Goal: Task Accomplishment & Management: Use online tool/utility

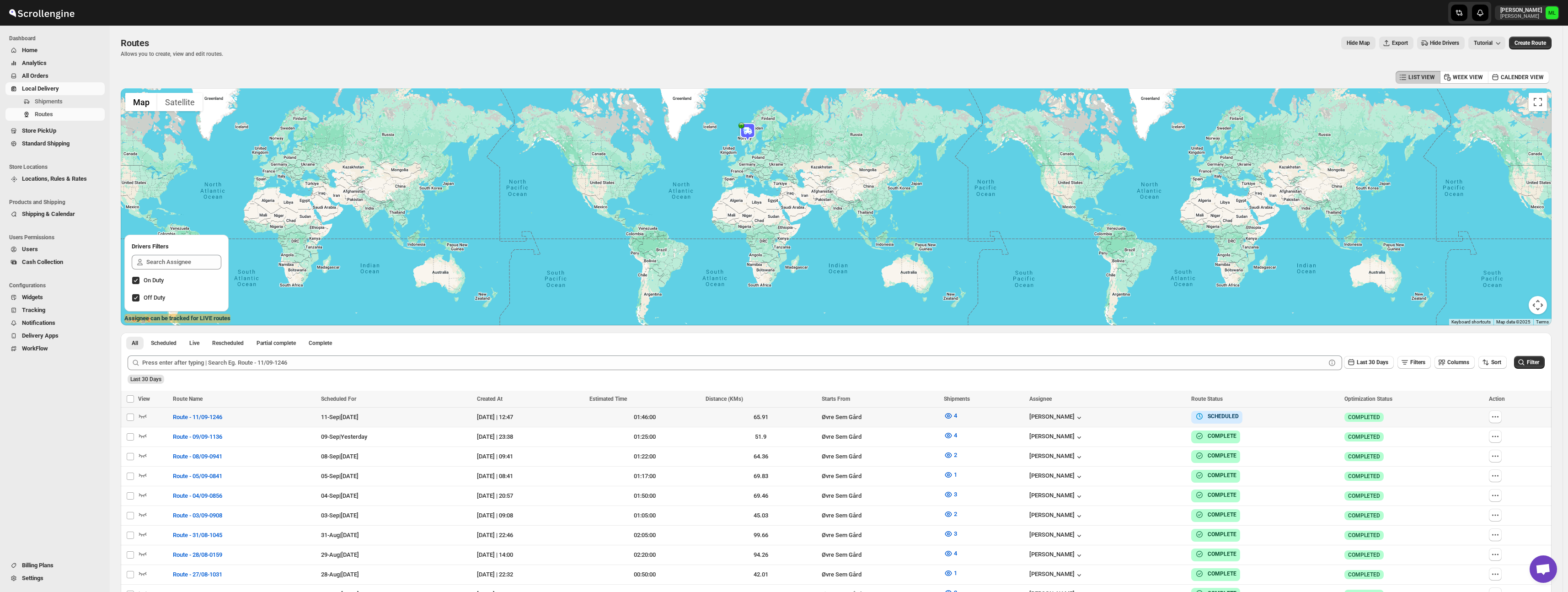
click at [41, 146] on span "Standard Shipping" at bounding box center [46, 143] width 48 height 7
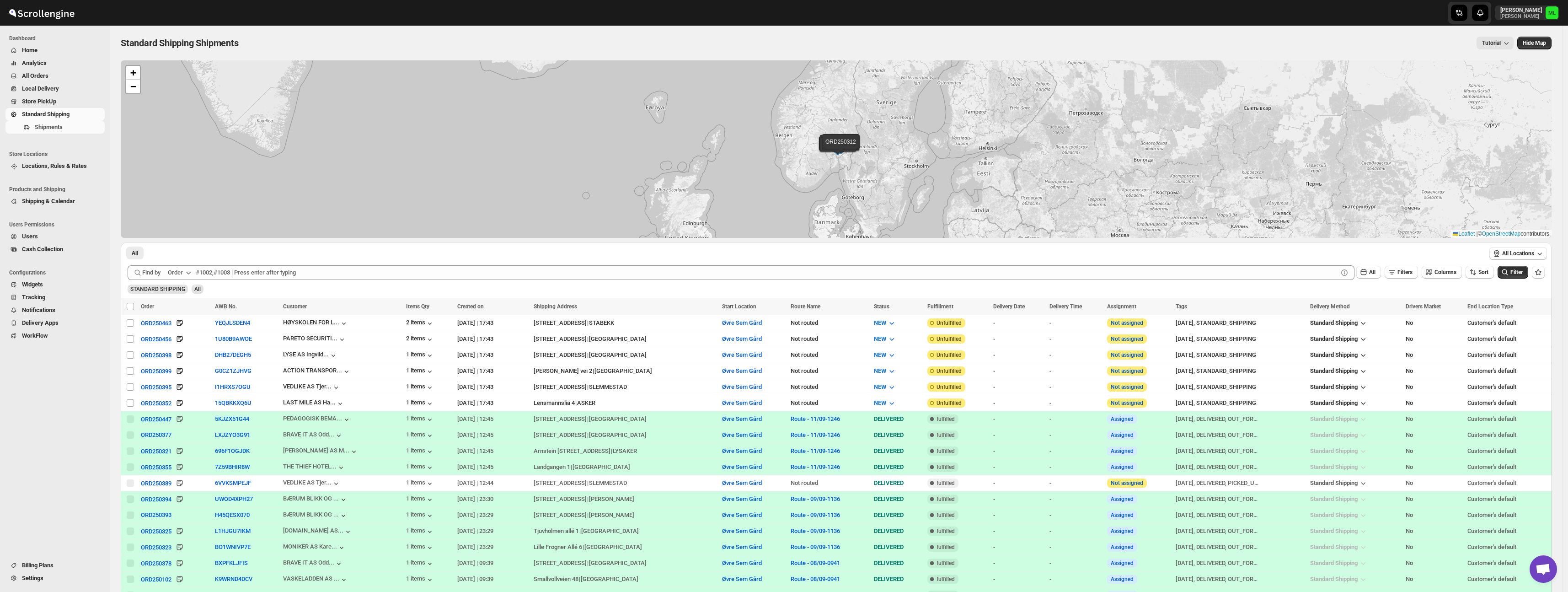
click at [1104, 484] on td "Attention Not assigned" at bounding box center [1138, 483] width 68 height 16
click at [130, 400] on input "Select shipment" at bounding box center [130, 403] width 7 height 7
checkbox input "true"
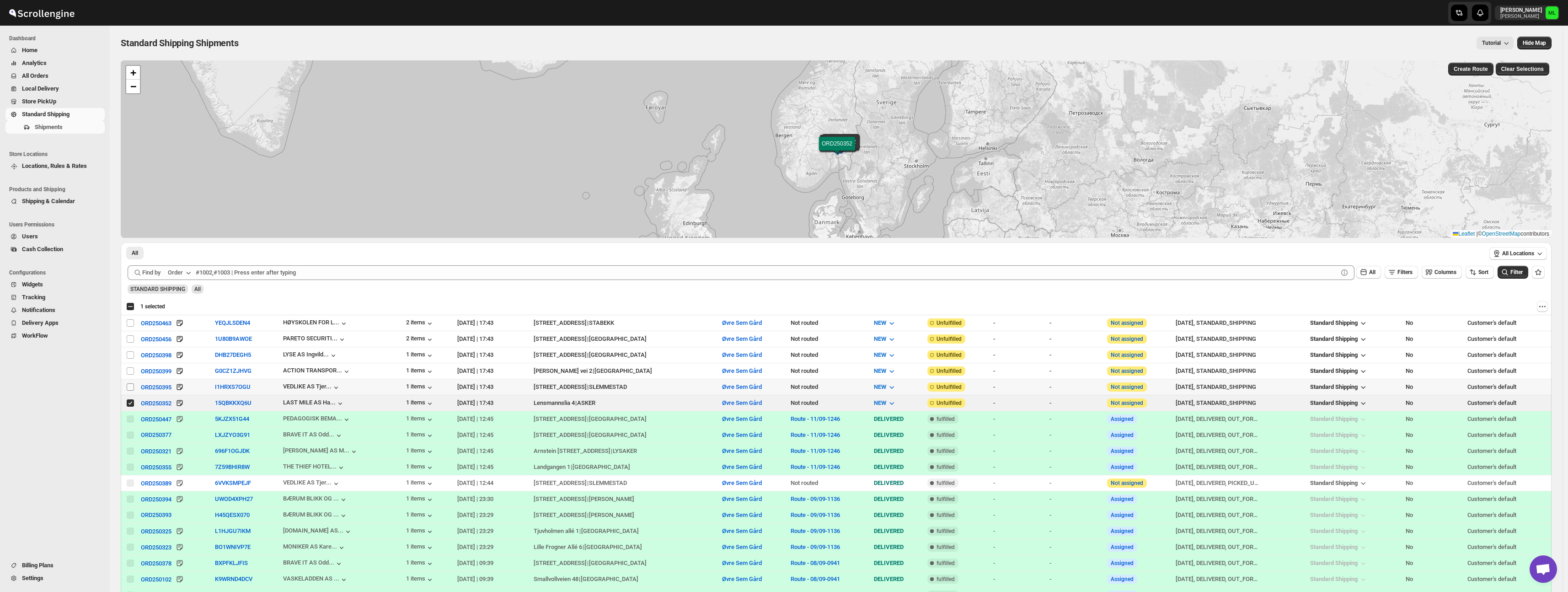
click at [132, 384] on input "Select shipment" at bounding box center [130, 387] width 7 height 7
checkbox input "true"
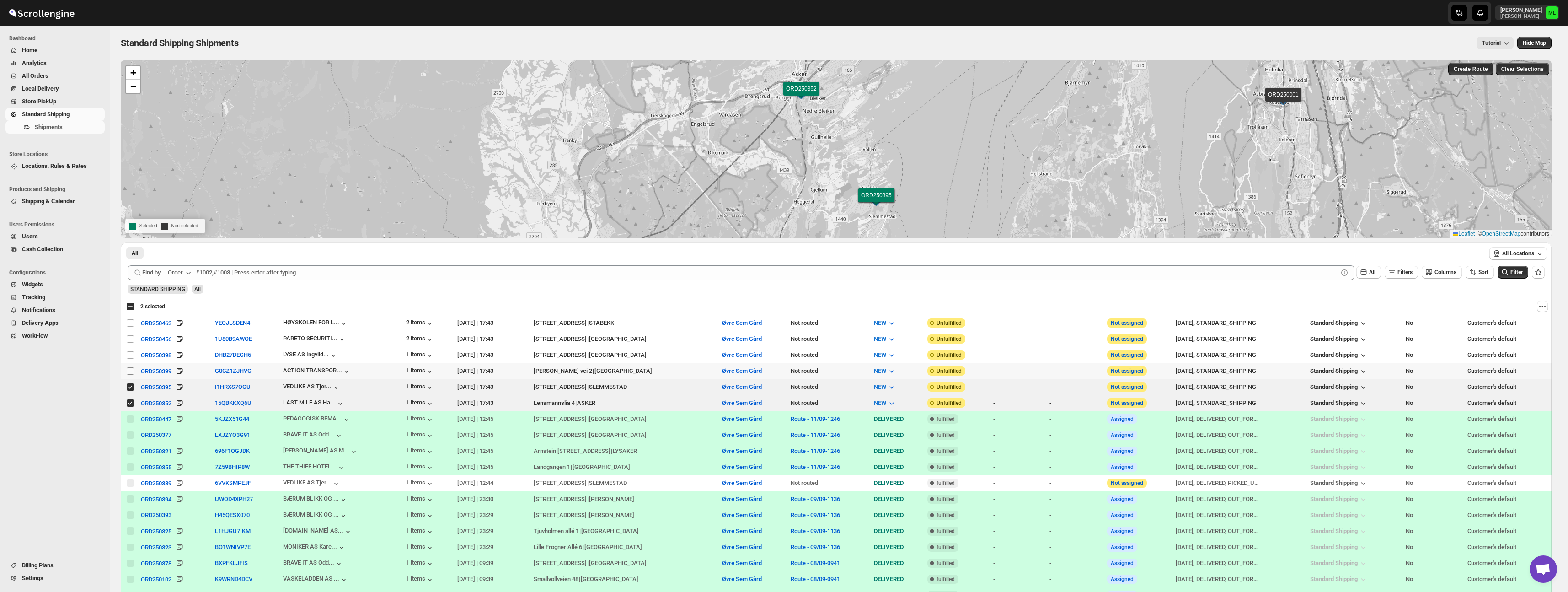
drag, startPoint x: 131, startPoint y: 371, endPoint x: 131, endPoint y: 364, distance: 7.0
click at [131, 371] on input "Select shipment" at bounding box center [130, 371] width 7 height 7
checkbox input "true"
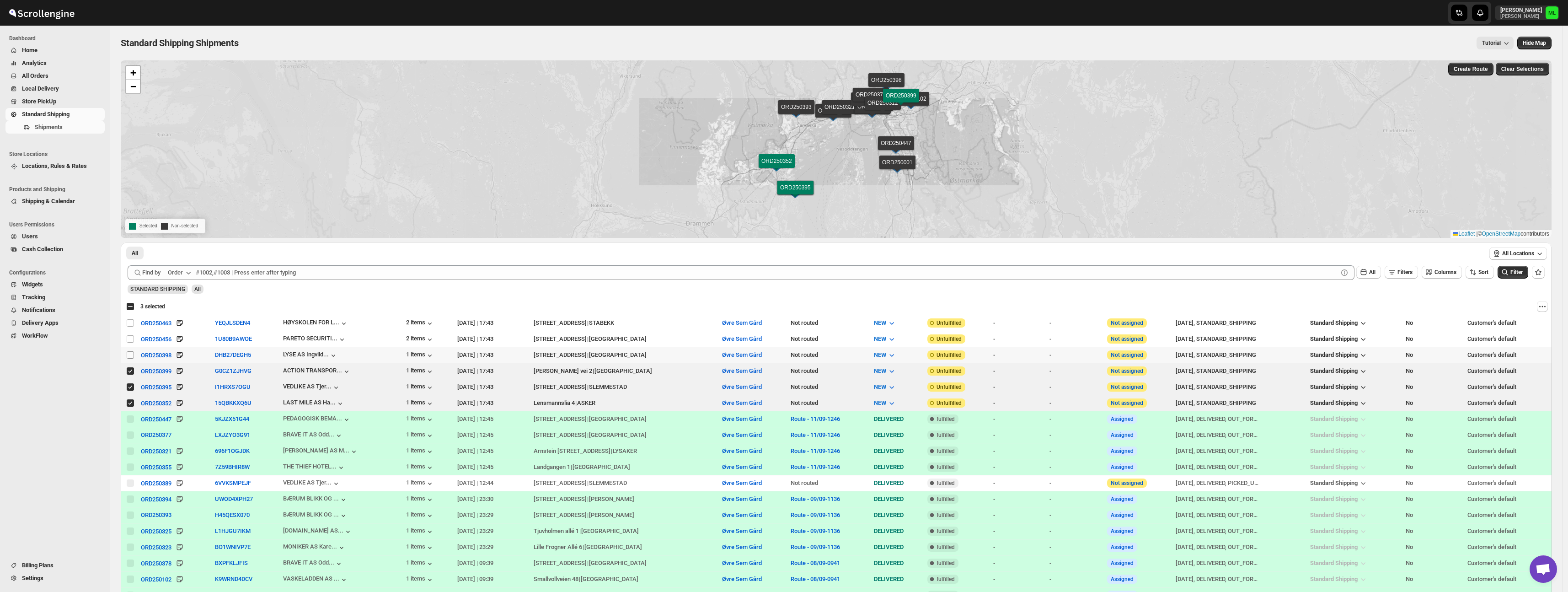
click at [132, 354] on input "Select shipment" at bounding box center [130, 355] width 7 height 7
checkbox input "true"
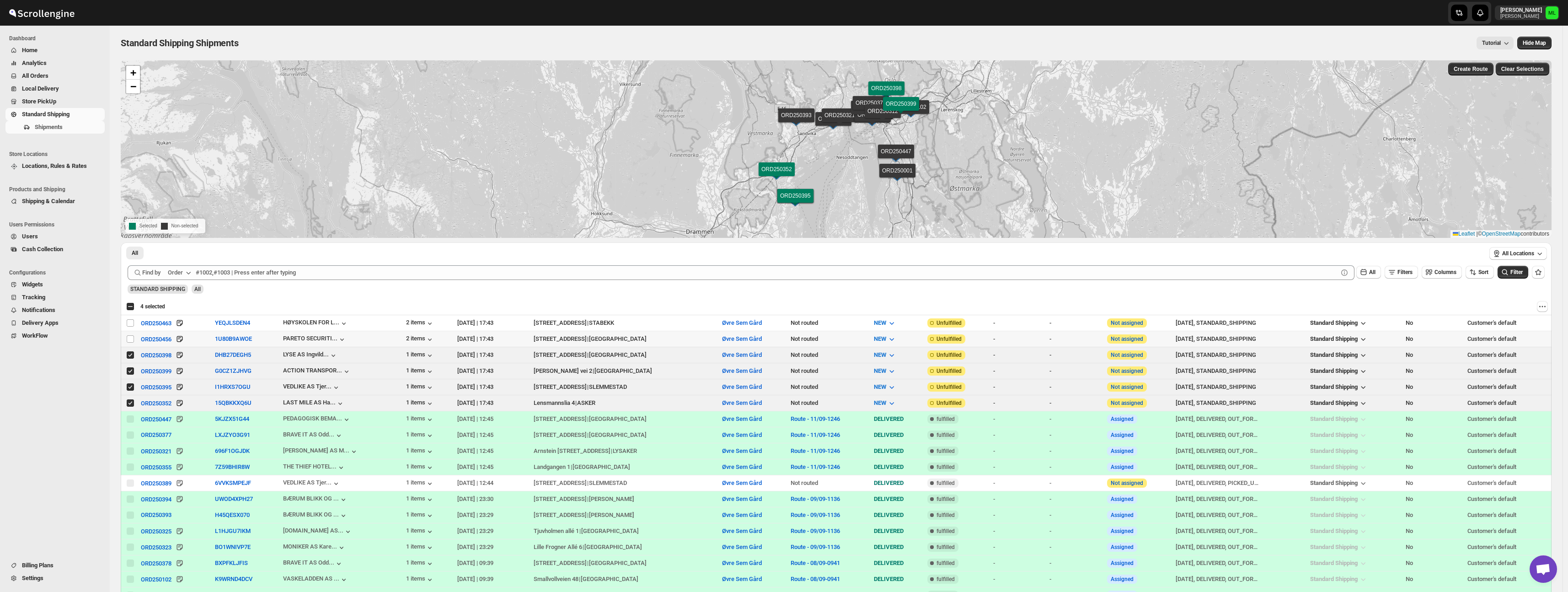
click at [131, 332] on td "Select shipment" at bounding box center [129, 339] width 17 height 16
checkbox input "true"
click at [129, 323] on input "Select shipment" at bounding box center [130, 323] width 7 height 7
checkbox input "true"
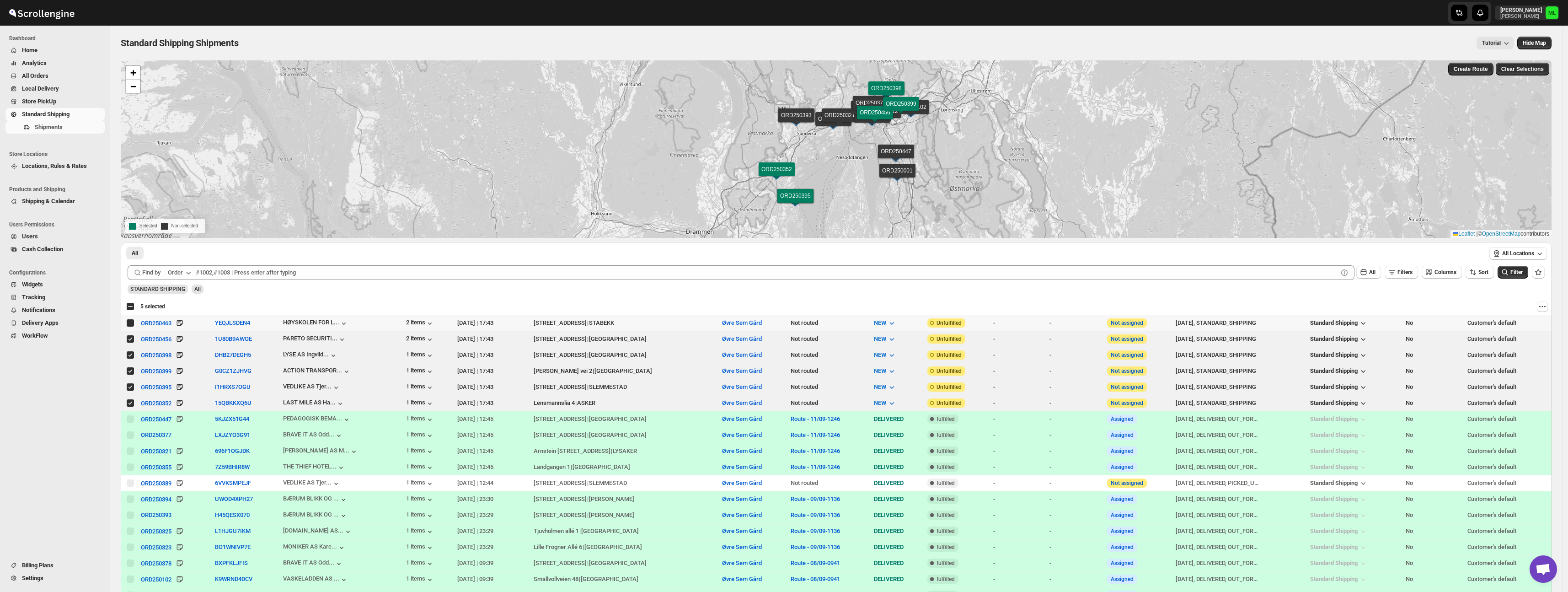
checkbox input "true"
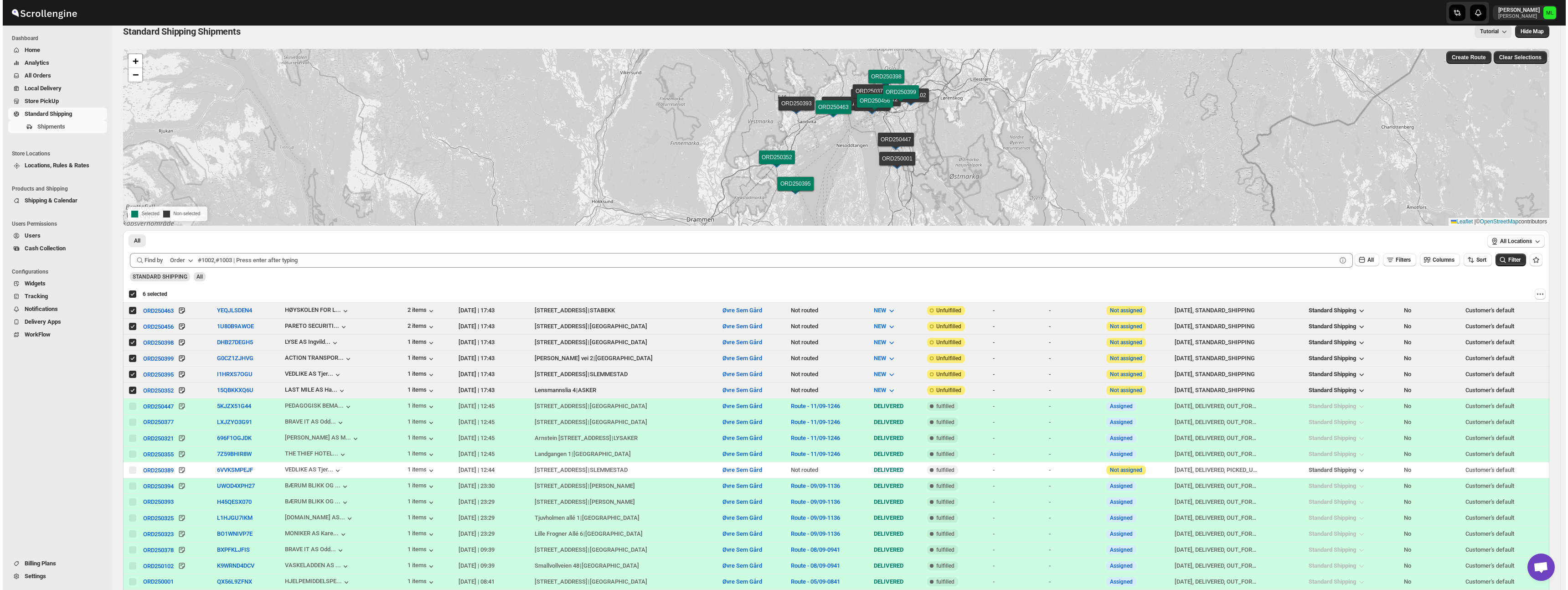
scroll to position [13, 0]
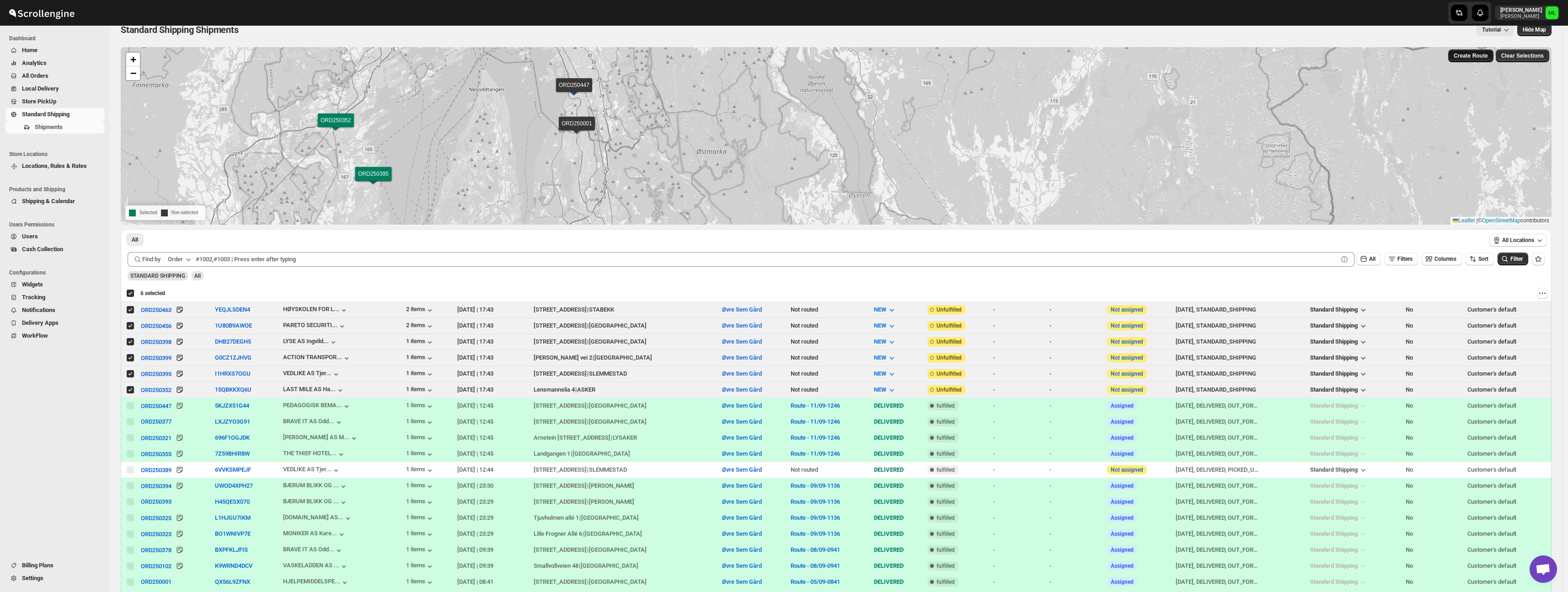
click at [1483, 57] on span "Create Route" at bounding box center [1471, 56] width 34 height 7
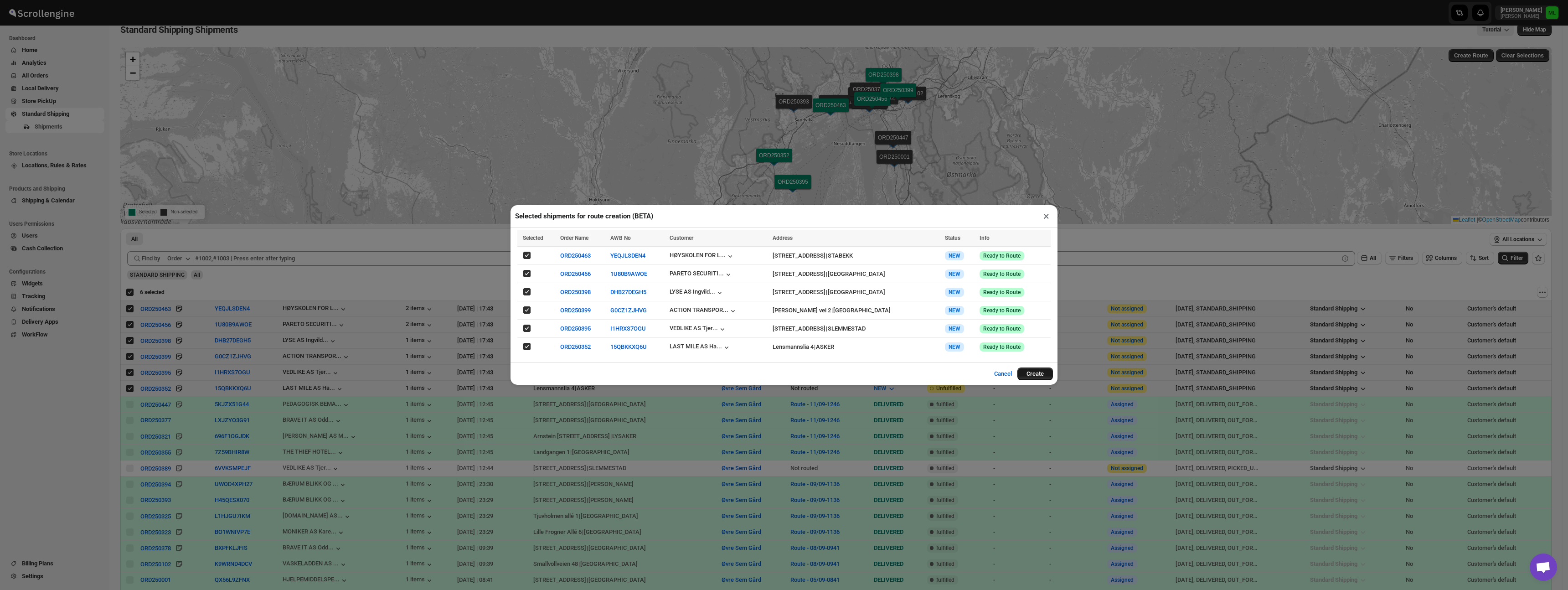
click at [1045, 368] on button "Create" at bounding box center [1035, 374] width 35 height 13
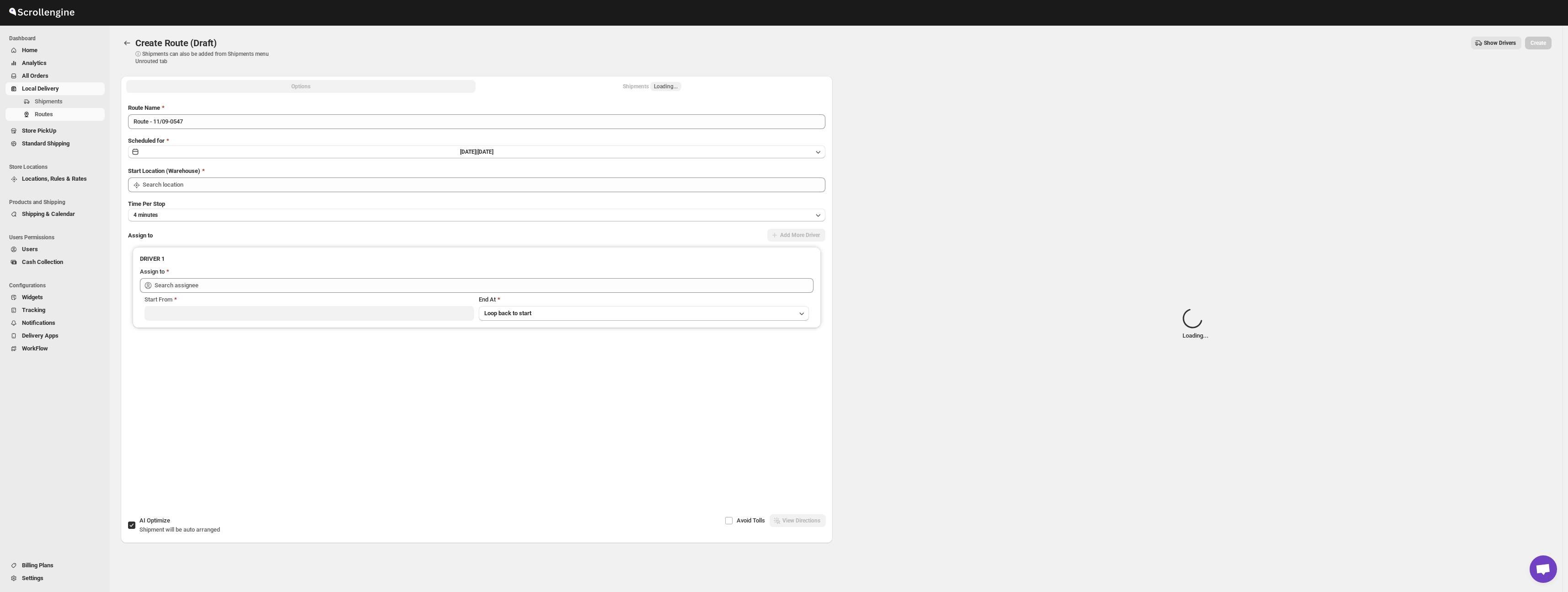
type input "Øvre Sem Gård"
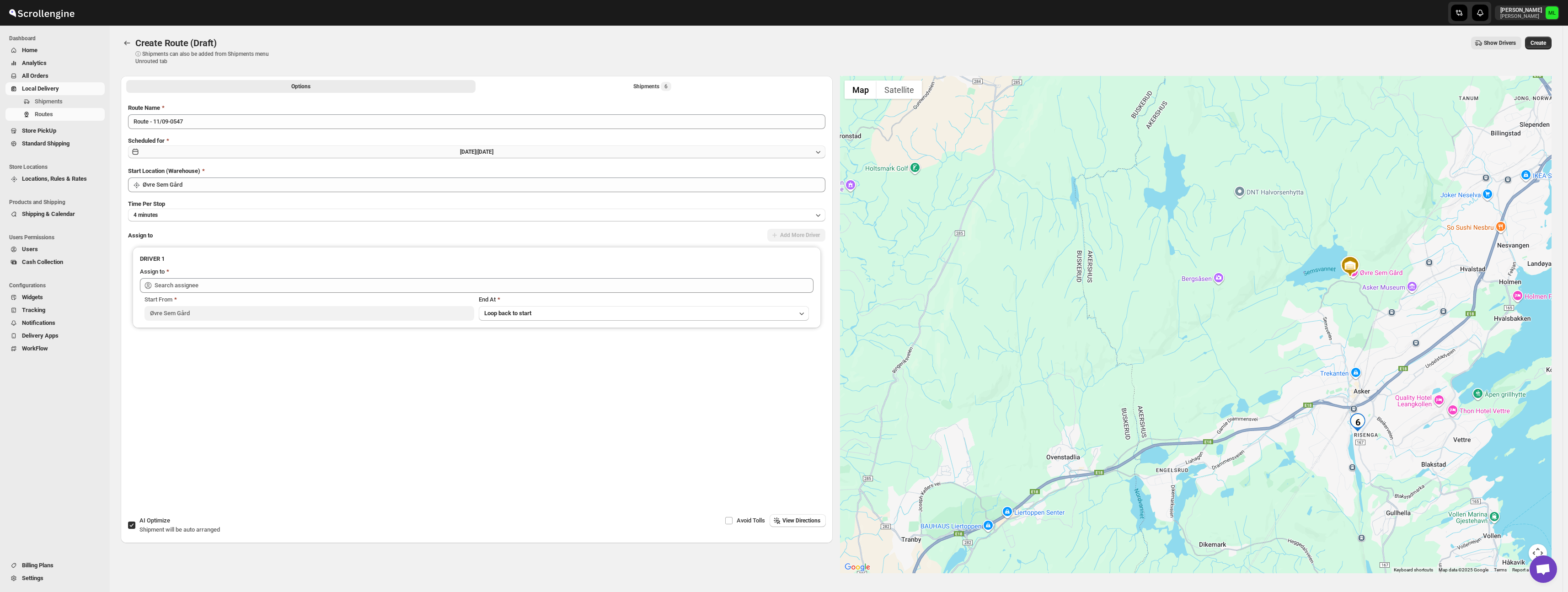
click at [222, 152] on button "[DATE] | [DATE]" at bounding box center [477, 152] width 697 height 13
click at [673, 215] on span "12" at bounding box center [673, 216] width 90 height 7
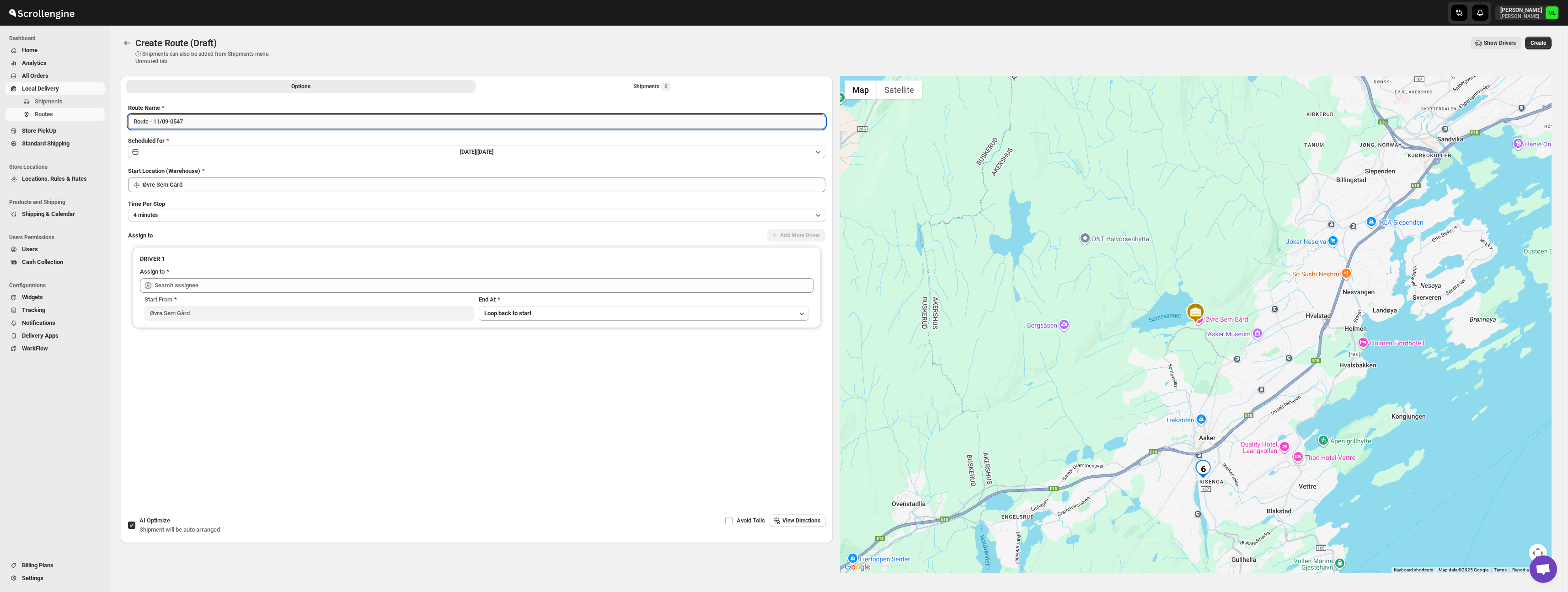
click at [156, 123] on input "Route - 11/09-0547" at bounding box center [477, 122] width 697 height 15
type input "Route - 12/09-0547"
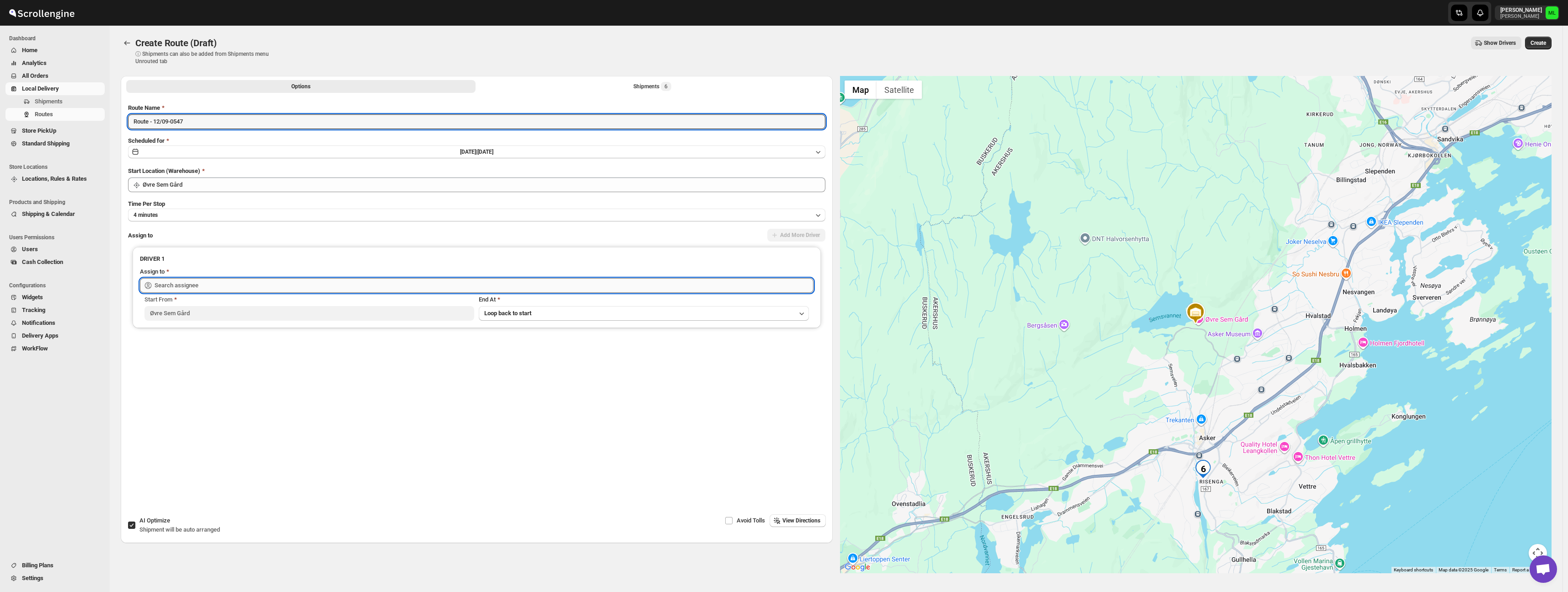
click at [174, 286] on input "text" at bounding box center [484, 285] width 659 height 15
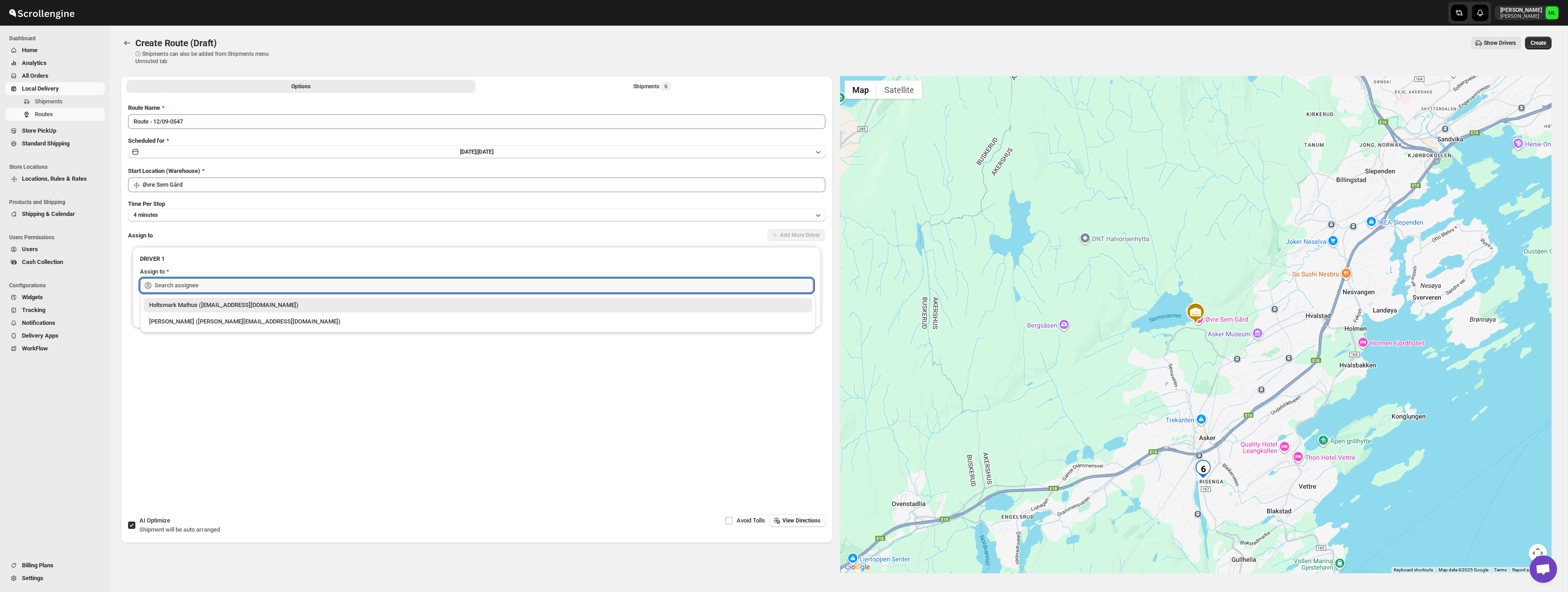
click at [204, 322] on div "[PERSON_NAME] ([PERSON_NAME][EMAIL_ADDRESS][DOMAIN_NAME])" at bounding box center [477, 321] width 658 height 9
type input "[PERSON_NAME] ([PERSON_NAME][EMAIL_ADDRESS][DOMAIN_NAME])"
click at [793, 520] on span "View Directions" at bounding box center [801, 521] width 38 height 7
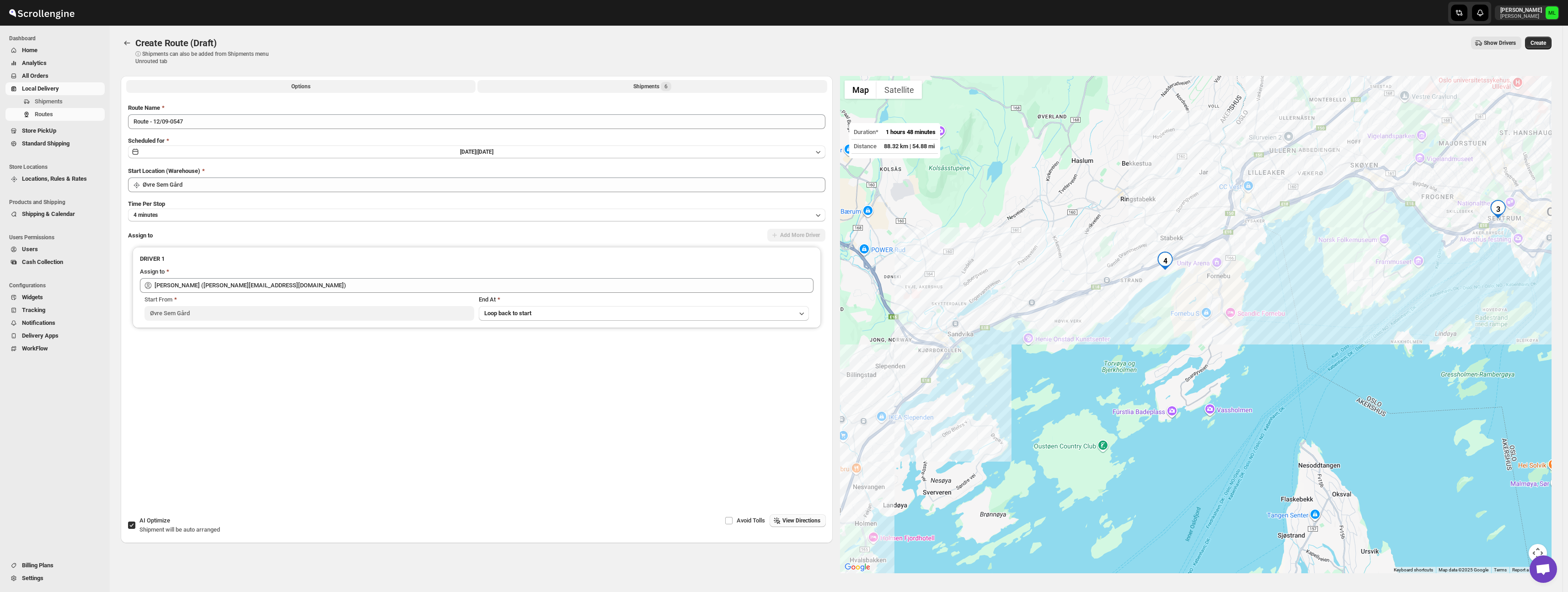
click at [562, 89] on button "Shipments 6" at bounding box center [652, 86] width 349 height 13
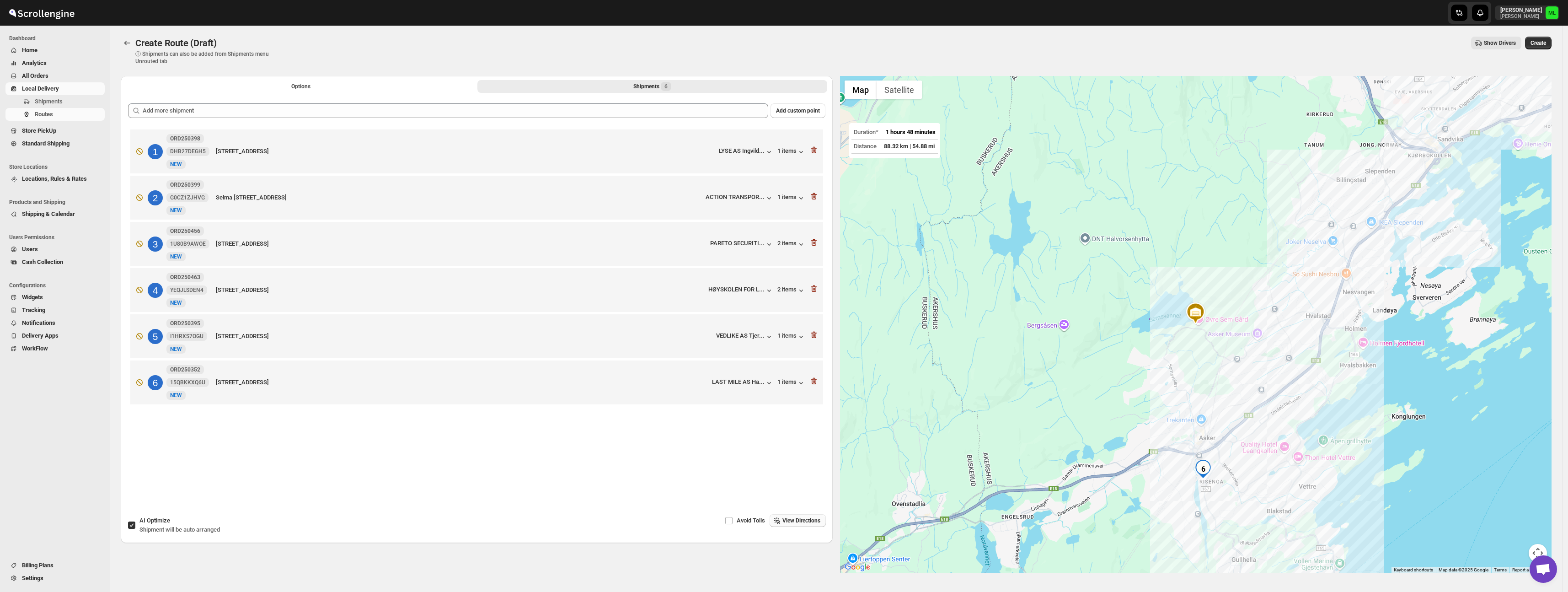
click at [131, 527] on input "AI Optimize Shipment will be auto arranged" at bounding box center [132, 525] width 7 height 7
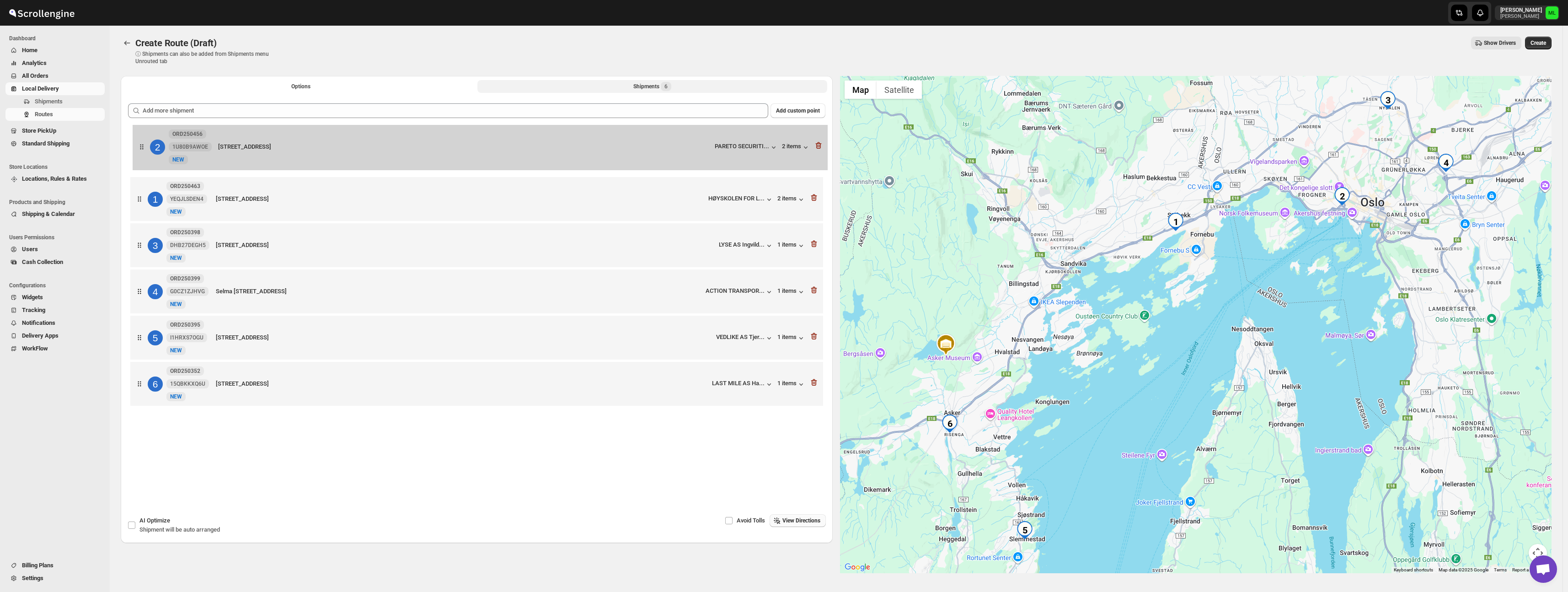
drag, startPoint x: 137, startPoint y: 206, endPoint x: 140, endPoint y: 151, distance: 55.1
click at [140, 151] on div "1 ORD250463 YEQJLSDEN4 New [STREET_ADDRESS] HØYSKOLEN FOR L... 2 items 2 ORD250…" at bounding box center [477, 269] width 697 height 283
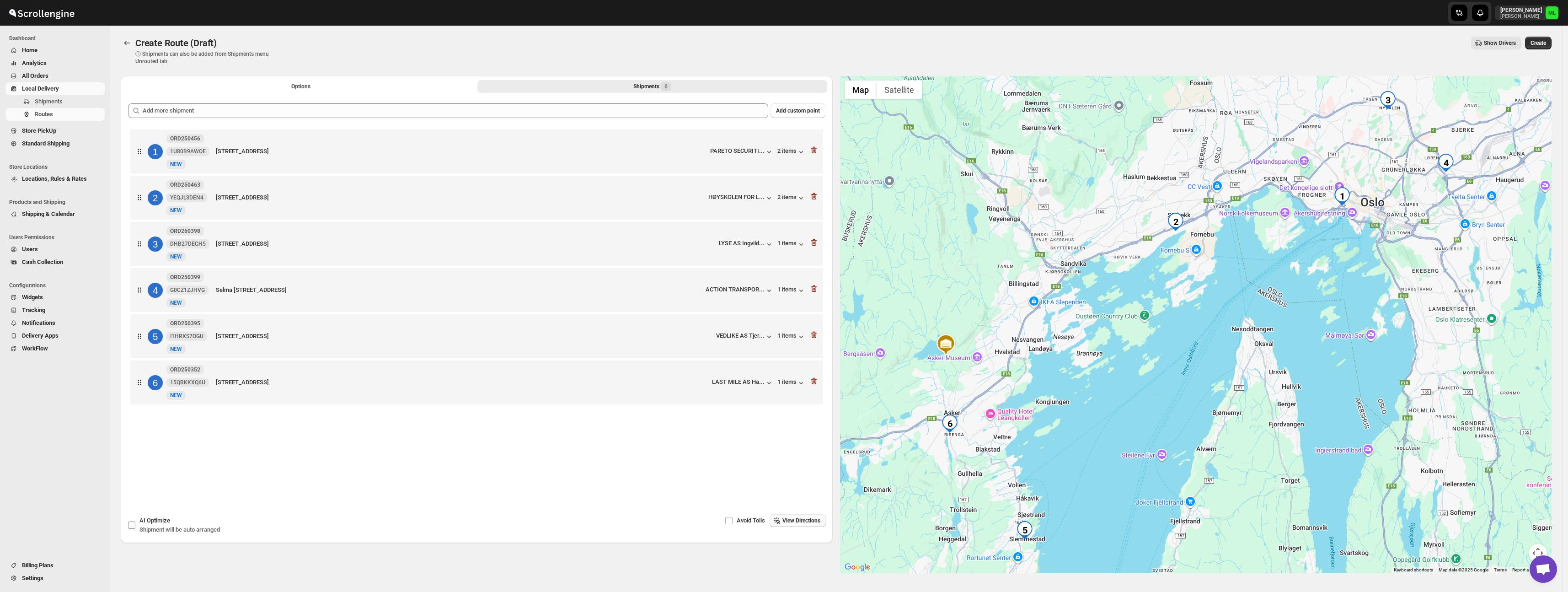
click at [158, 522] on span "AI Optimize" at bounding box center [154, 520] width 31 height 7
click at [136, 522] on input "AI Optimize Shipment will be auto arranged" at bounding box center [132, 525] width 7 height 7
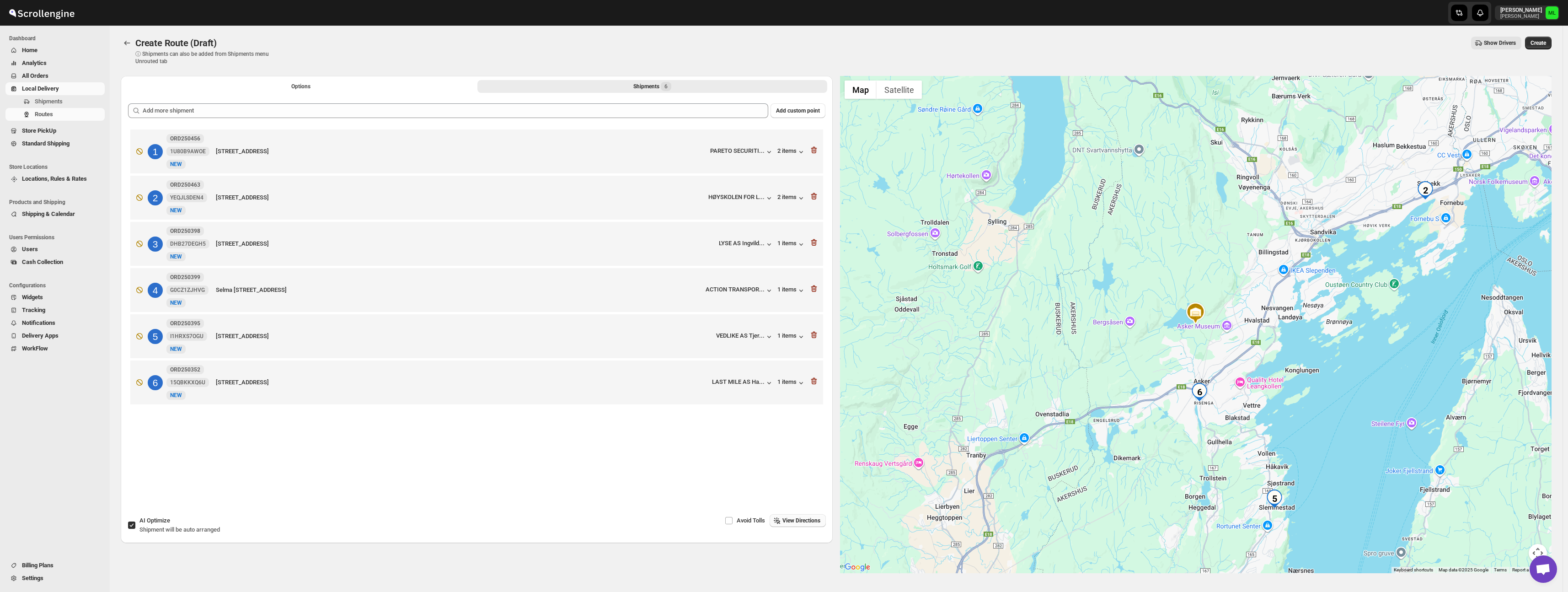
click at [167, 516] on div "AI Optimize Shipment will be auto arranged" at bounding box center [180, 525] width 81 height 18
click at [136, 522] on input "AI Optimize Shipment will be auto arranged" at bounding box center [132, 525] width 7 height 7
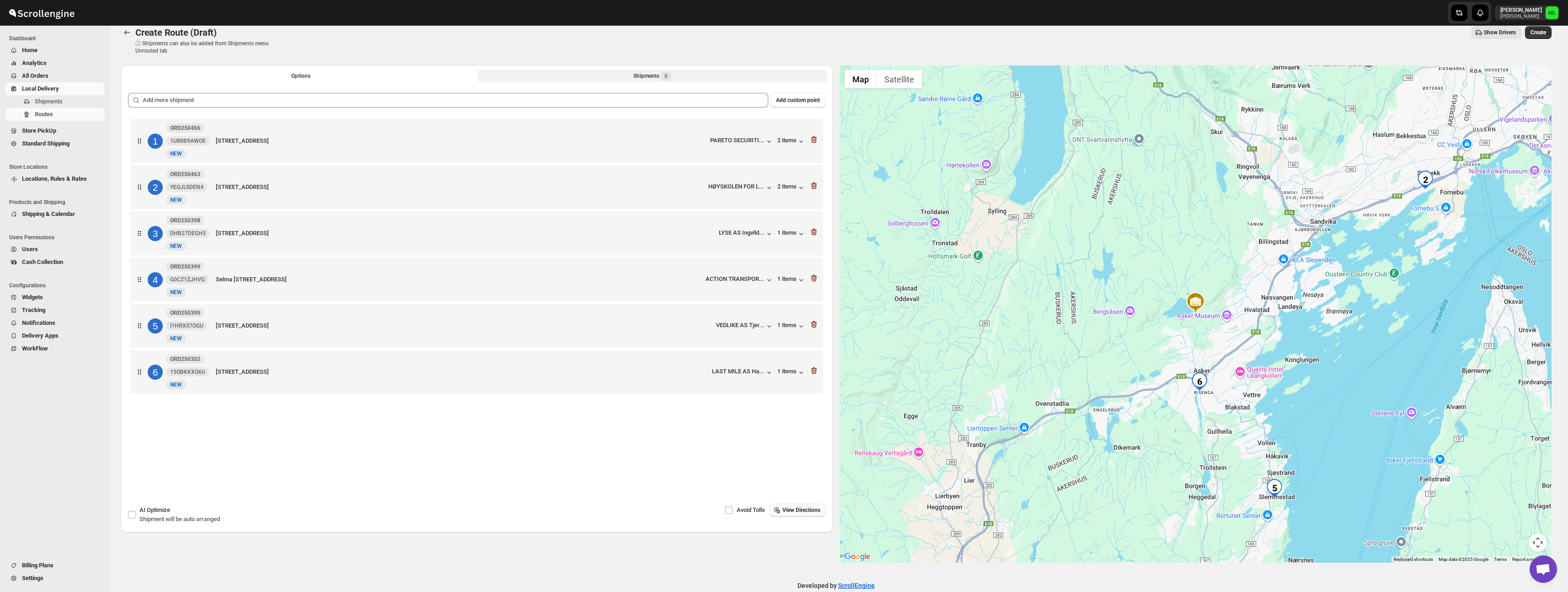
scroll to position [14, 0]
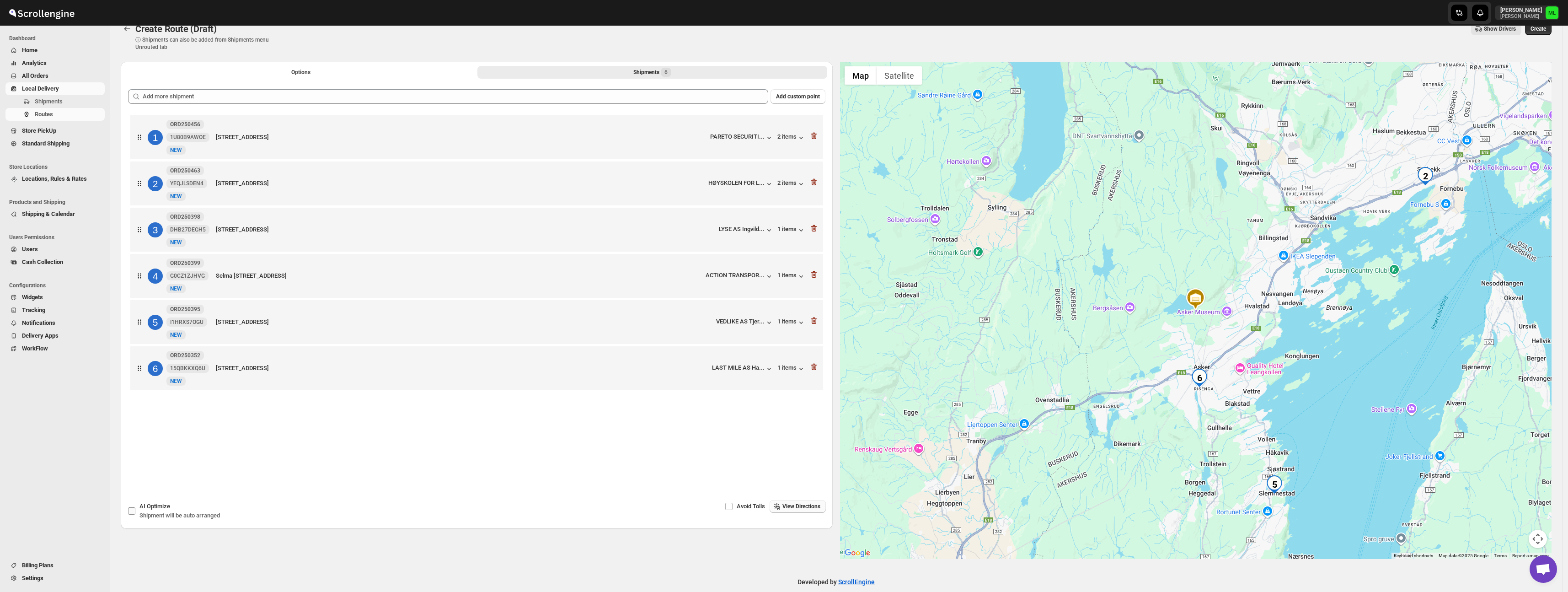
click at [148, 506] on span "AI Optimize" at bounding box center [154, 506] width 31 height 7
click at [136, 507] on input "AI Optimize Shipment will be auto arranged" at bounding box center [132, 511] width 7 height 7
click at [148, 506] on span "AI Optimize" at bounding box center [154, 506] width 31 height 7
click at [136, 507] on input "AI Optimize Shipment will be auto arranged" at bounding box center [132, 511] width 7 height 7
click at [281, 76] on button "Options" at bounding box center [301, 72] width 349 height 13
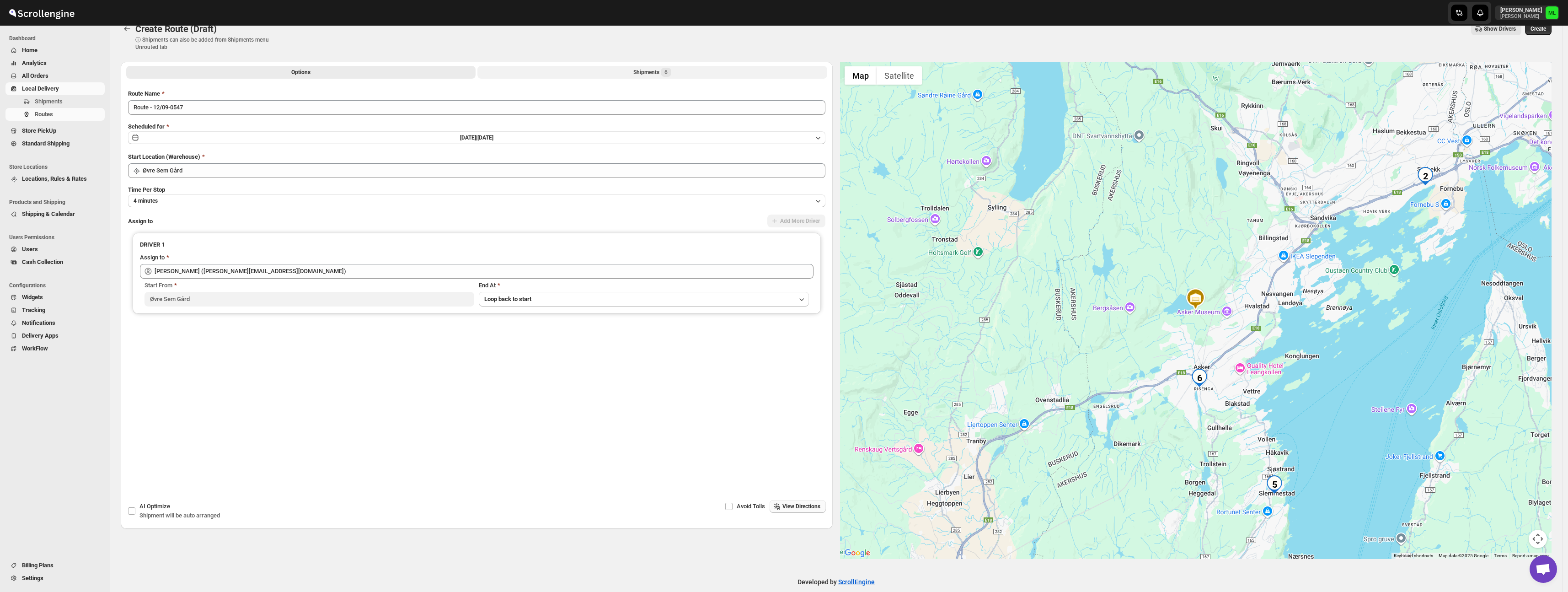
click at [591, 78] on div "Options Shipments 6 More views Options Shipments 6 More views" at bounding box center [477, 71] width 712 height 20
click at [612, 68] on button "Shipments 6" at bounding box center [652, 72] width 349 height 13
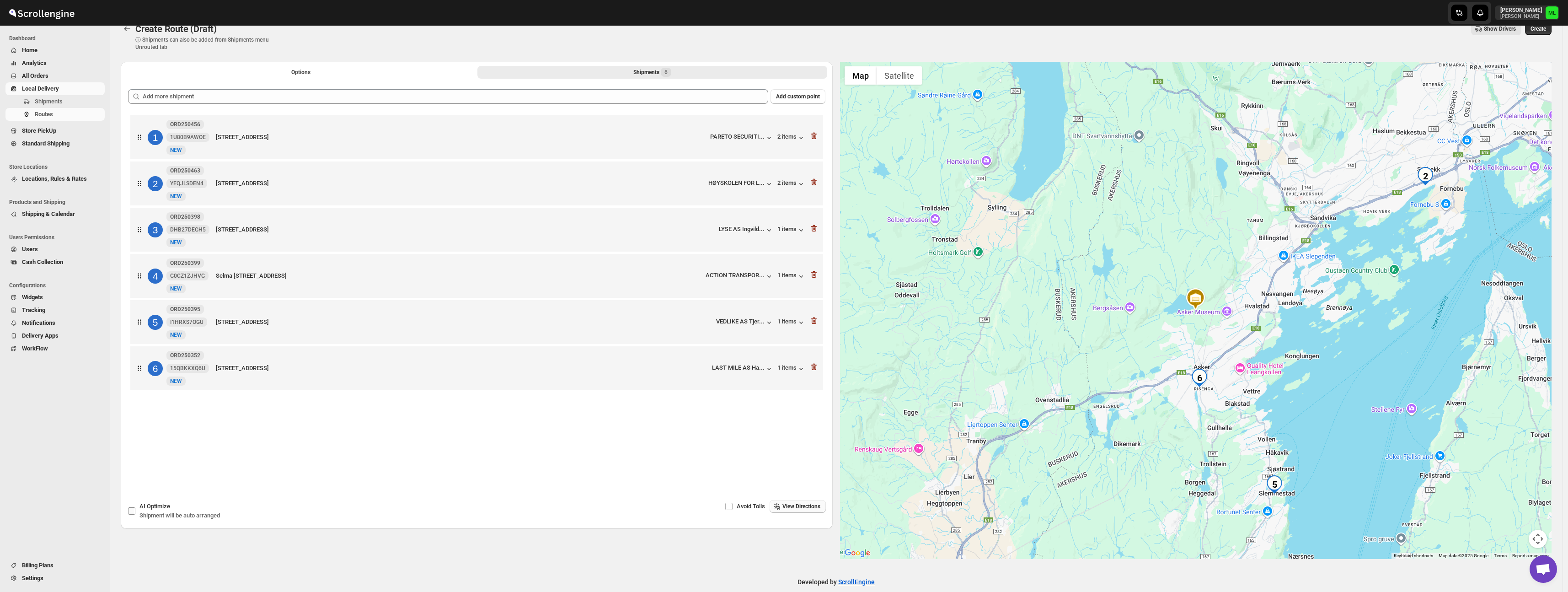
click at [154, 508] on span "AI Optimize" at bounding box center [154, 506] width 31 height 7
click at [136, 508] on input "AI Optimize Shipment will be auto arranged" at bounding box center [132, 511] width 7 height 7
click at [822, 510] on button "View Directions" at bounding box center [797, 506] width 56 height 13
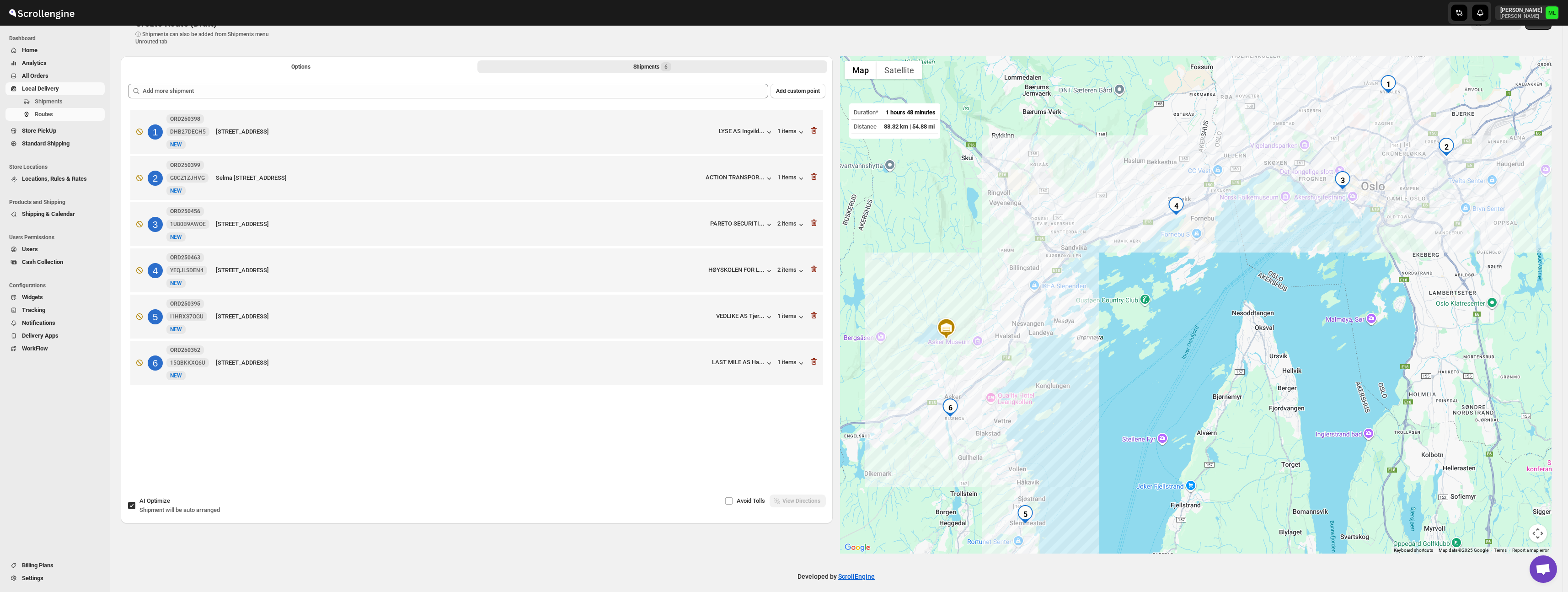
scroll to position [19, 0]
click at [143, 505] on span "AI Optimize" at bounding box center [154, 501] width 31 height 7
click at [136, 505] on input "AI Optimize Shipment will be auto arranged" at bounding box center [132, 506] width 7 height 7
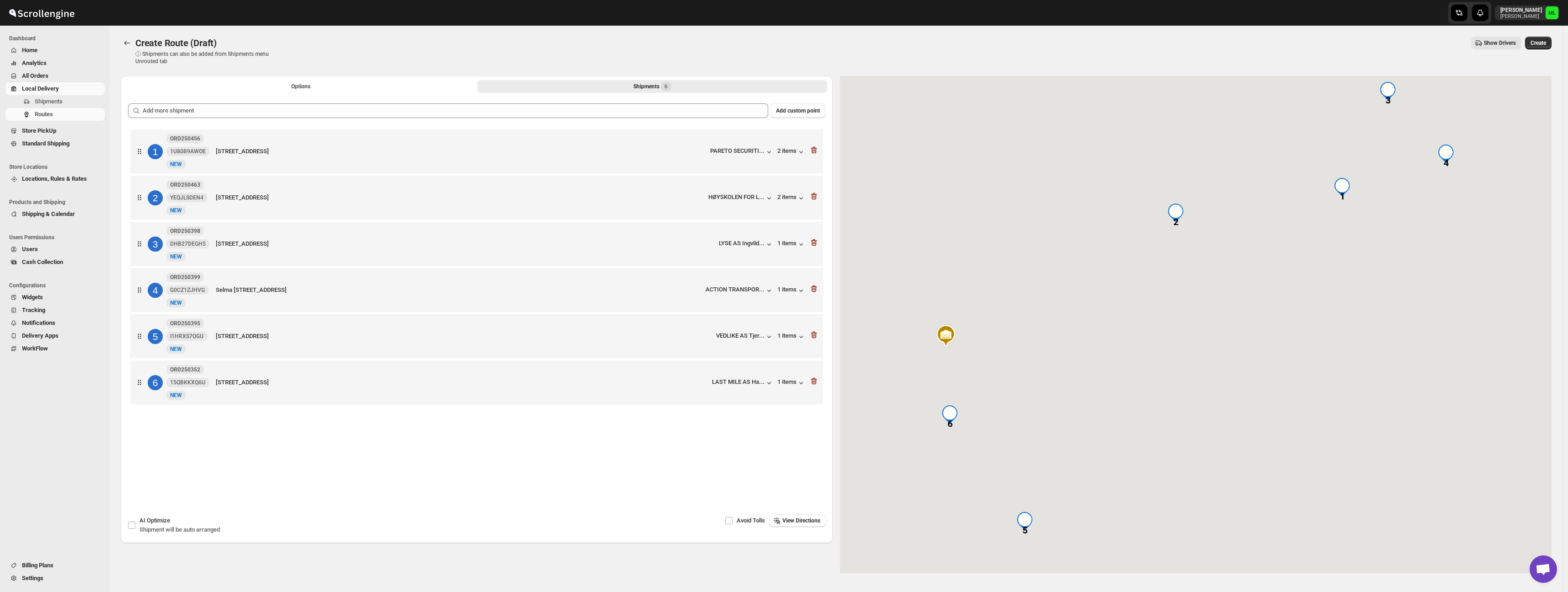
scroll to position [2, 0]
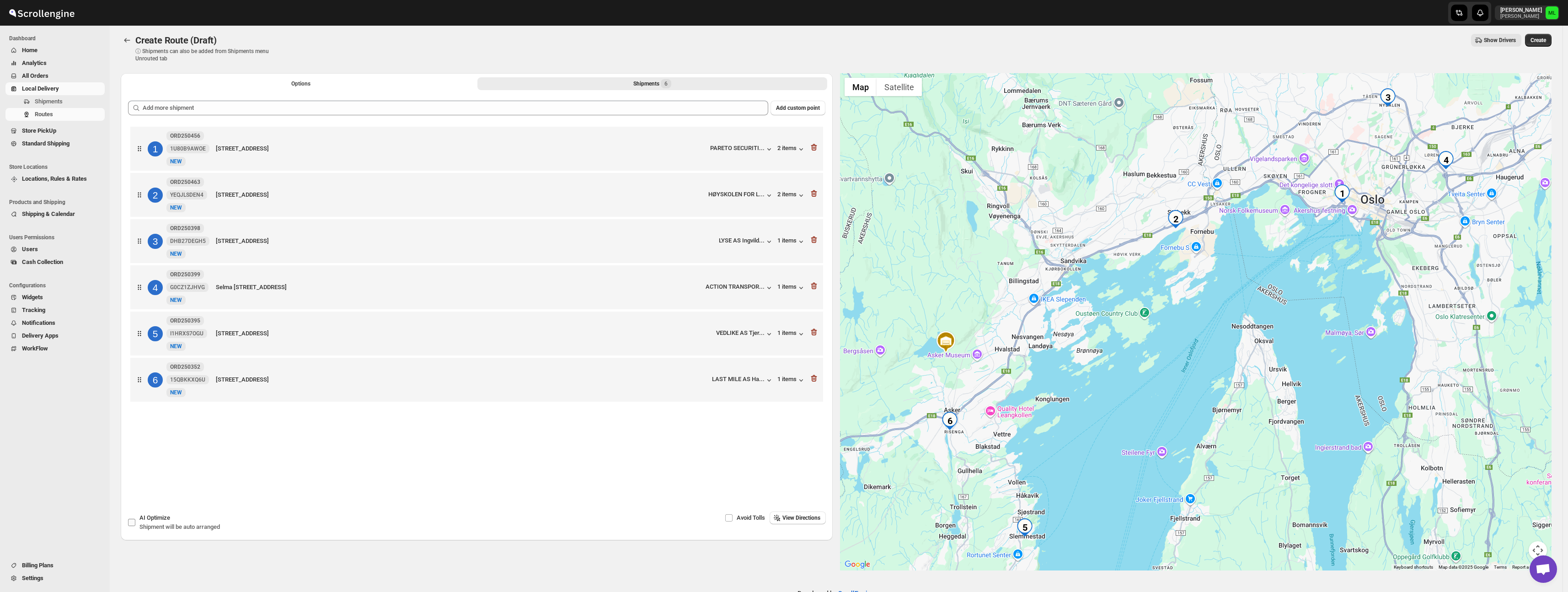
click at [154, 524] on div "AI Optimize Shipment will be auto arranged" at bounding box center [180, 522] width 81 height 18
click at [136, 524] on input "AI Optimize Shipment will be auto arranged" at bounding box center [132, 522] width 7 height 7
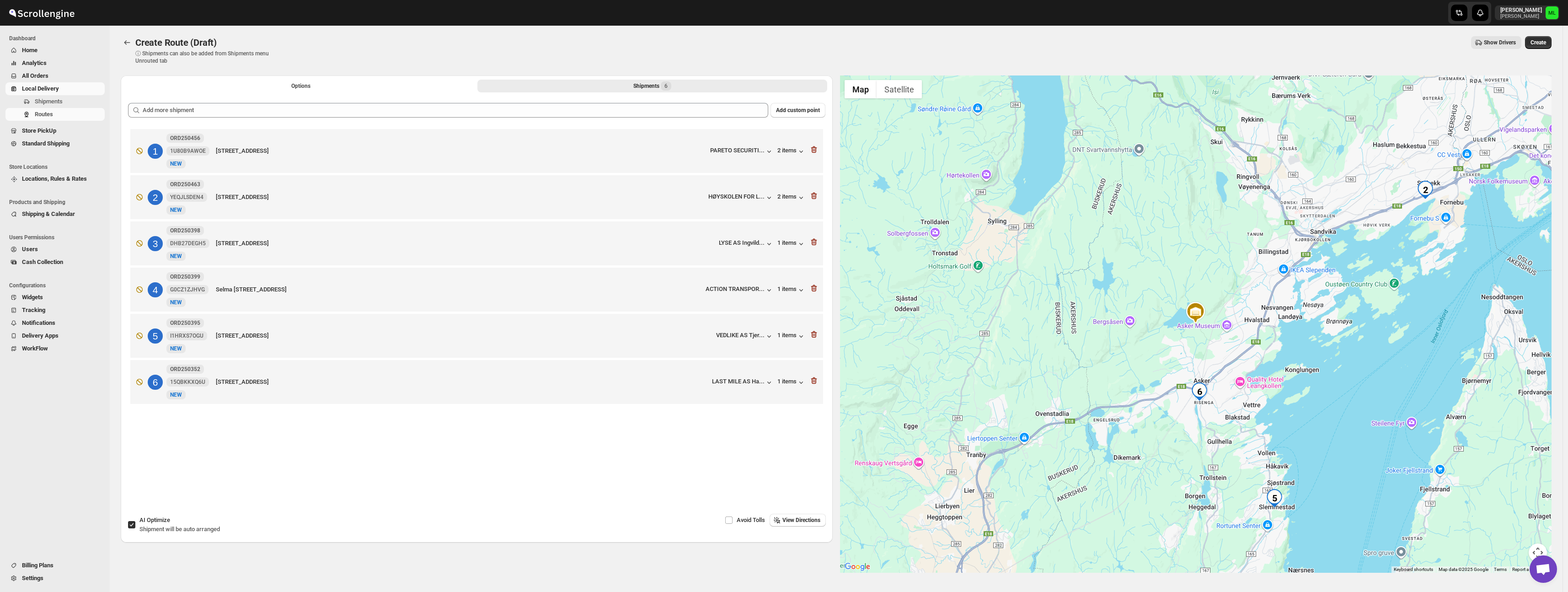
scroll to position [0, 0]
click at [801, 525] on button "View Directions" at bounding box center [797, 521] width 56 height 13
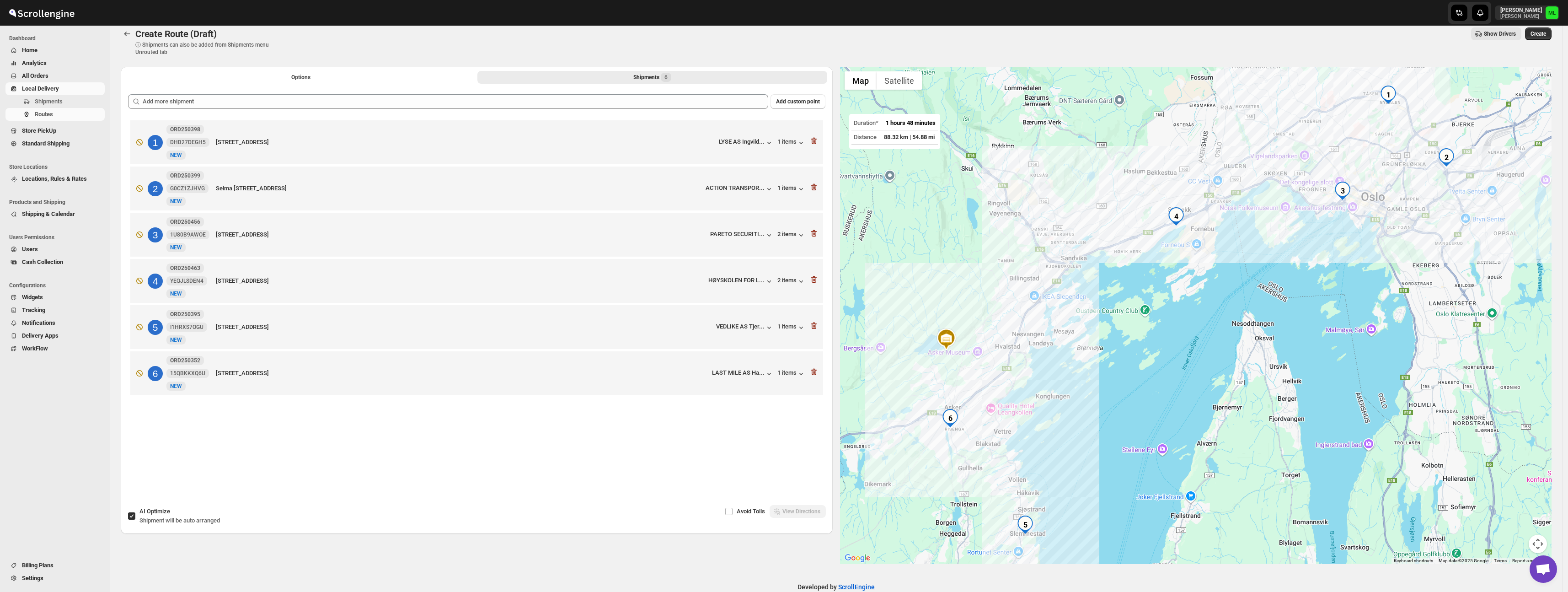
scroll to position [12, 0]
click at [128, 511] on input "AI Optimize Shipment will be auto arranged" at bounding box center [132, 514] width 7 height 7
checkbox input "false"
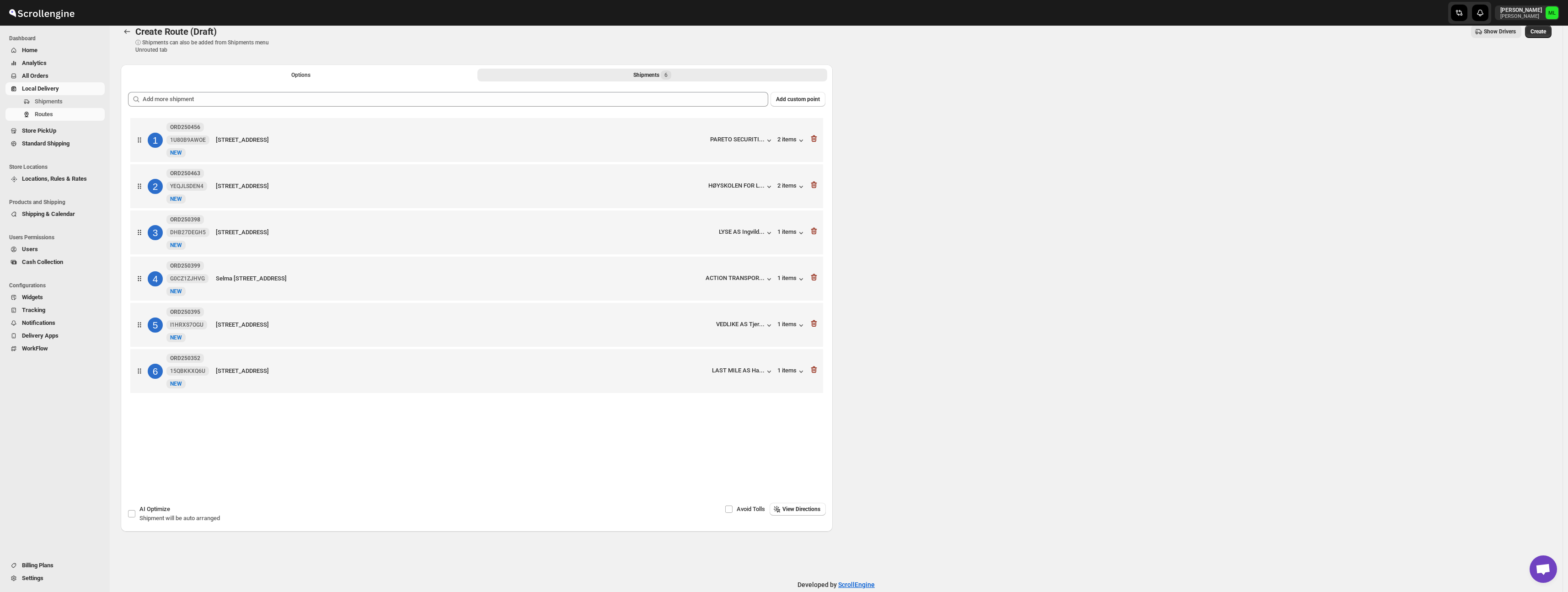
scroll to position [0, 0]
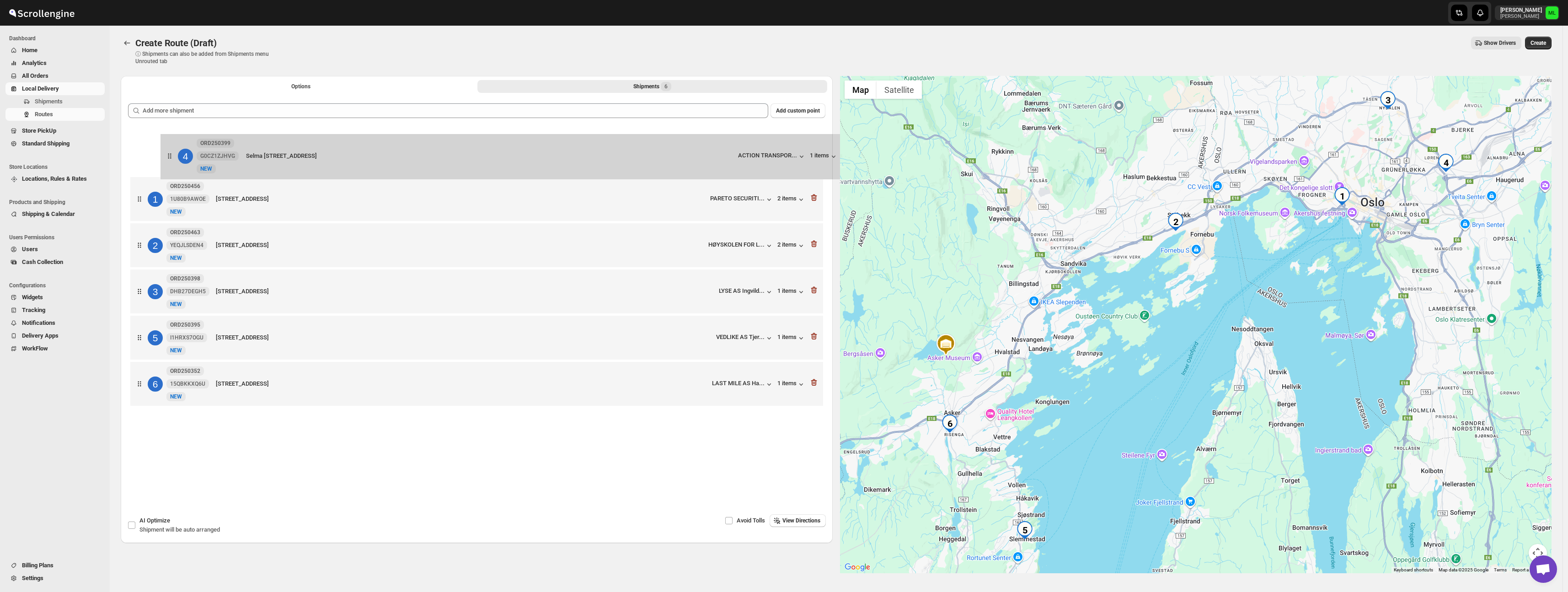
drag, startPoint x: 137, startPoint y: 298, endPoint x: 169, endPoint y: 158, distance: 143.6
click at [169, 158] on div "1 ORD250456 1U80B9AWOE [STREET_ADDRESS] PARETO SECURITI... 2 items 2 ORD250463 …" at bounding box center [477, 269] width 697 height 283
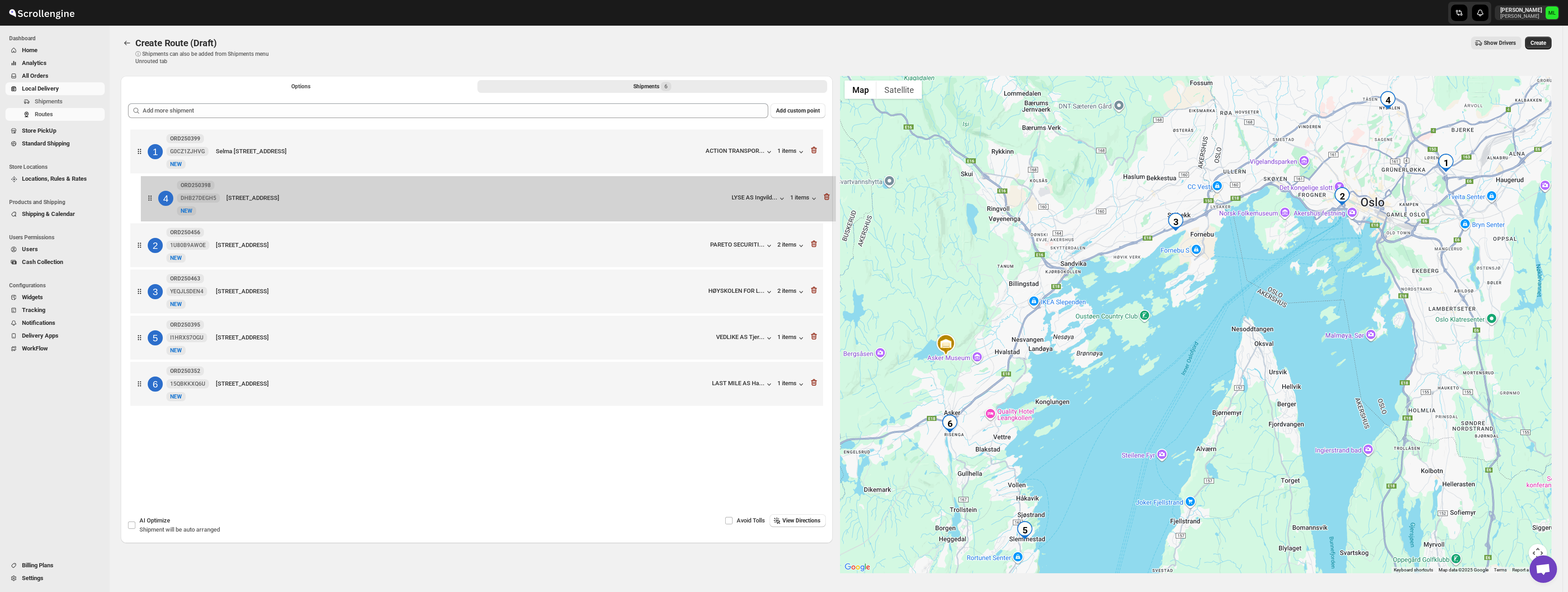
drag, startPoint x: 140, startPoint y: 298, endPoint x: 152, endPoint y: 199, distance: 99.7
click at [152, 199] on div "1 ORD250399 G0CZ1ZJHVG [GEOGRAPHIC_DATA][STREET_ADDRESS] ACTION TRANSPOR... 1 i…" at bounding box center [477, 269] width 697 height 283
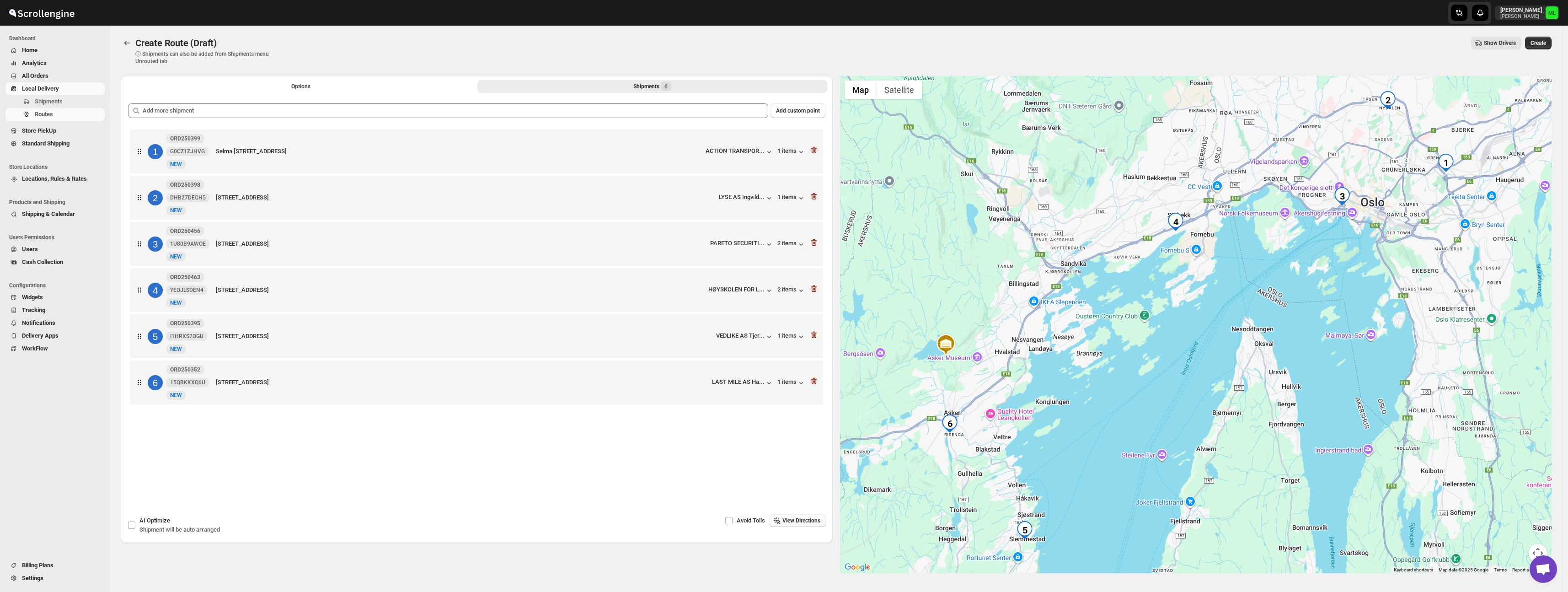
click at [802, 520] on span "View Directions" at bounding box center [801, 521] width 38 height 7
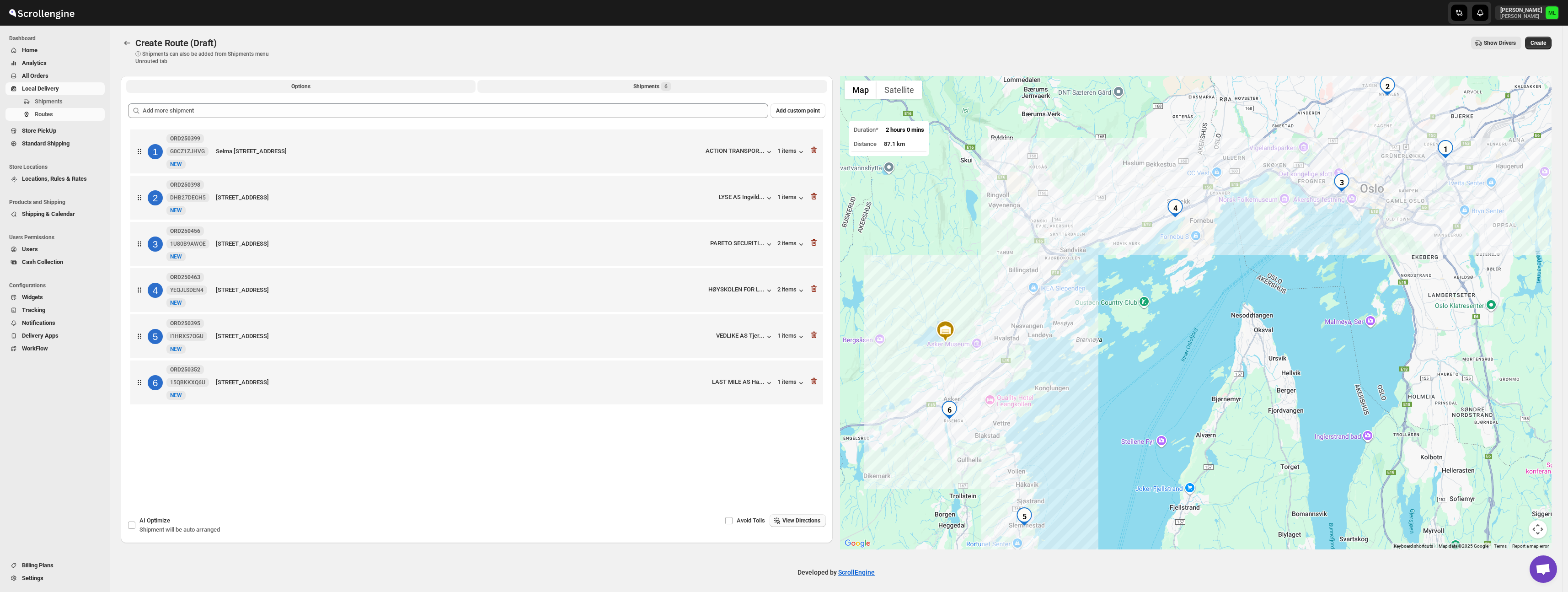
click at [261, 81] on button "Options" at bounding box center [301, 86] width 349 height 13
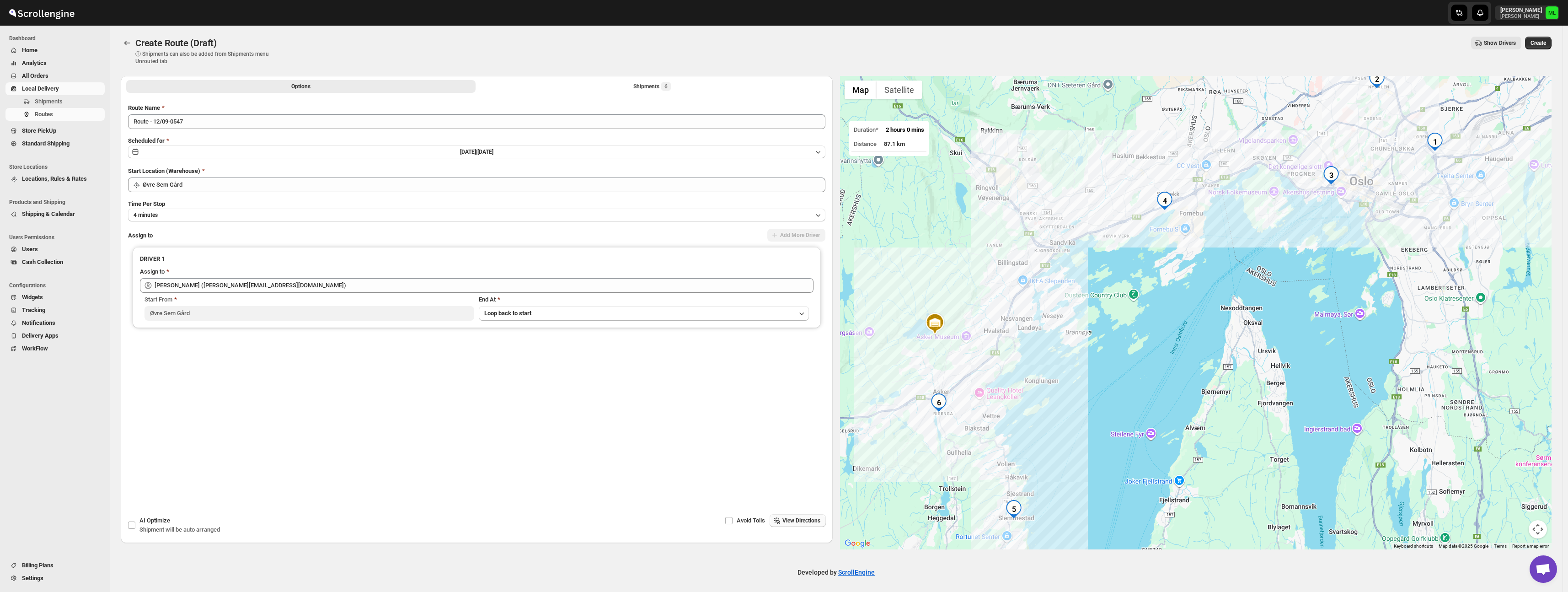
drag, startPoint x: 1128, startPoint y: 313, endPoint x: 1047, endPoint y: 306, distance: 81.3
click at [871, 335] on div at bounding box center [1196, 312] width 712 height 473
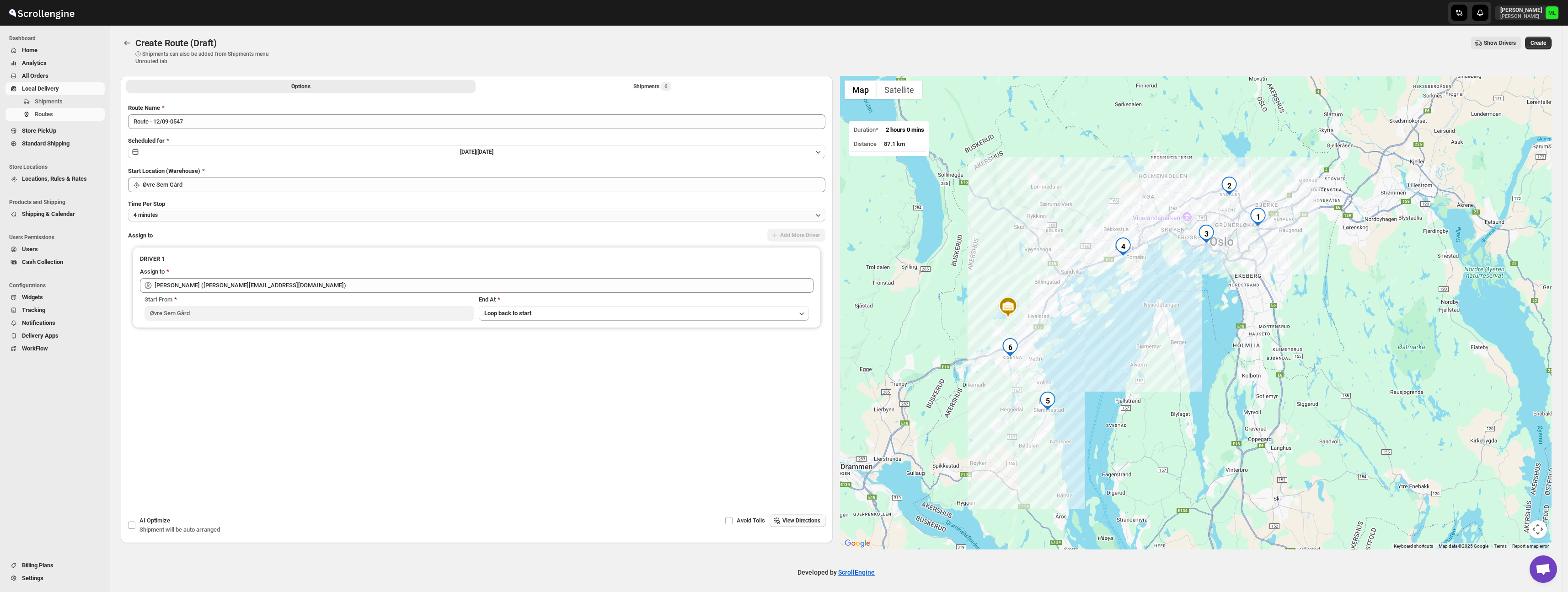
click at [183, 213] on button "4 minutes" at bounding box center [477, 214] width 697 height 13
click at [171, 319] on button "10 minutes" at bounding box center [477, 316] width 694 height 15
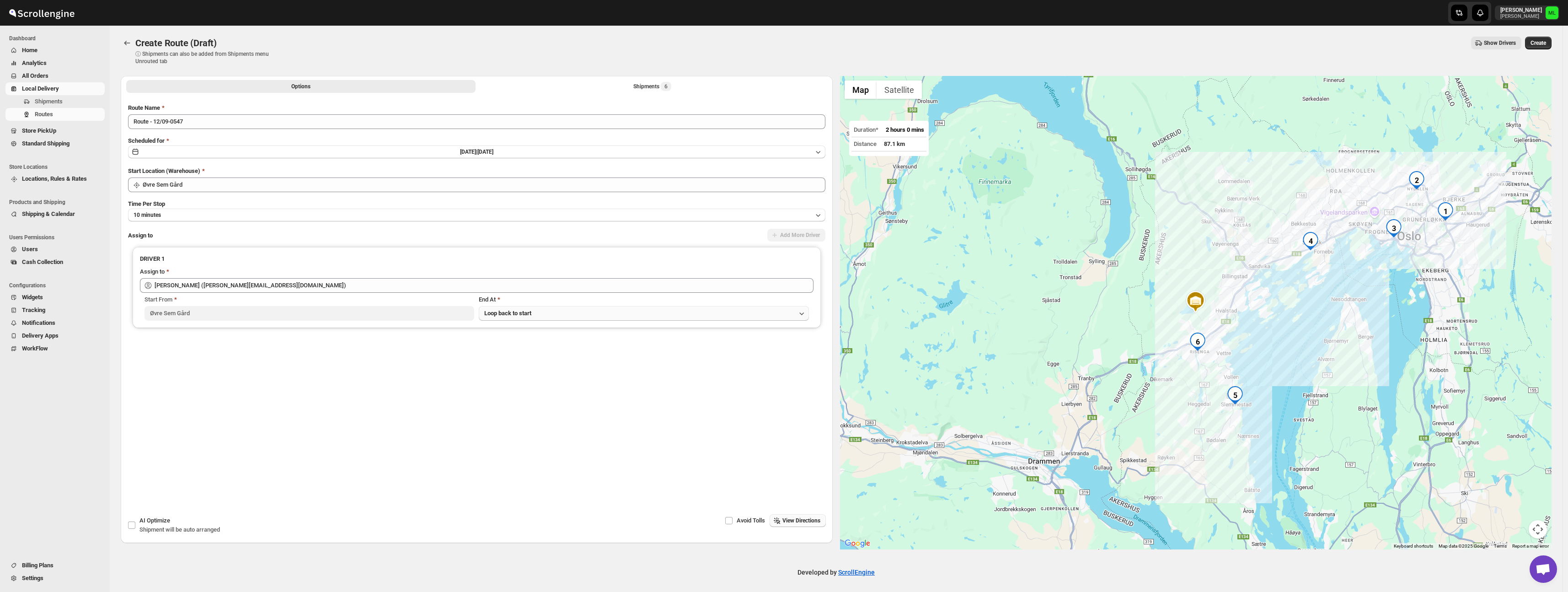
click at [572, 318] on button "Loop back to start" at bounding box center [644, 313] width 330 height 15
click at [560, 345] on button "Last Order" at bounding box center [645, 349] width 325 height 15
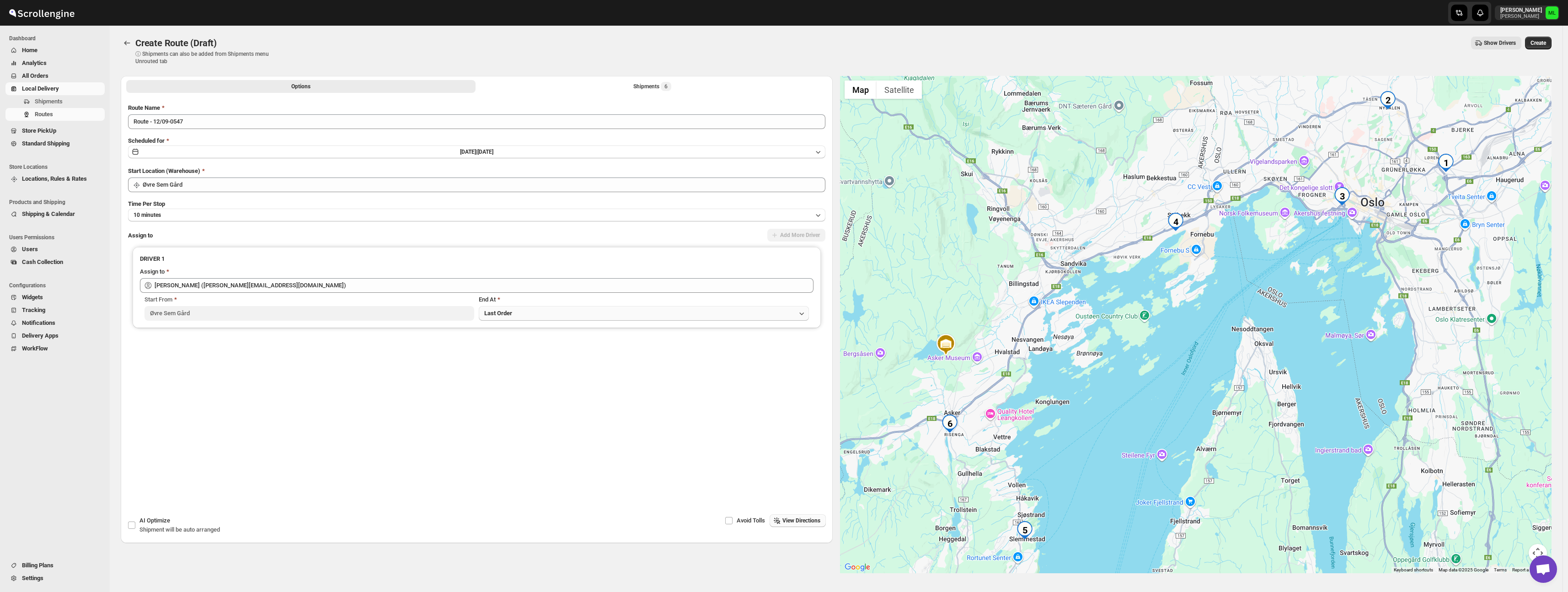
click at [574, 312] on button "Last Order" at bounding box center [644, 313] width 330 height 15
click at [569, 331] on button "Loop back to start" at bounding box center [645, 332] width 325 height 15
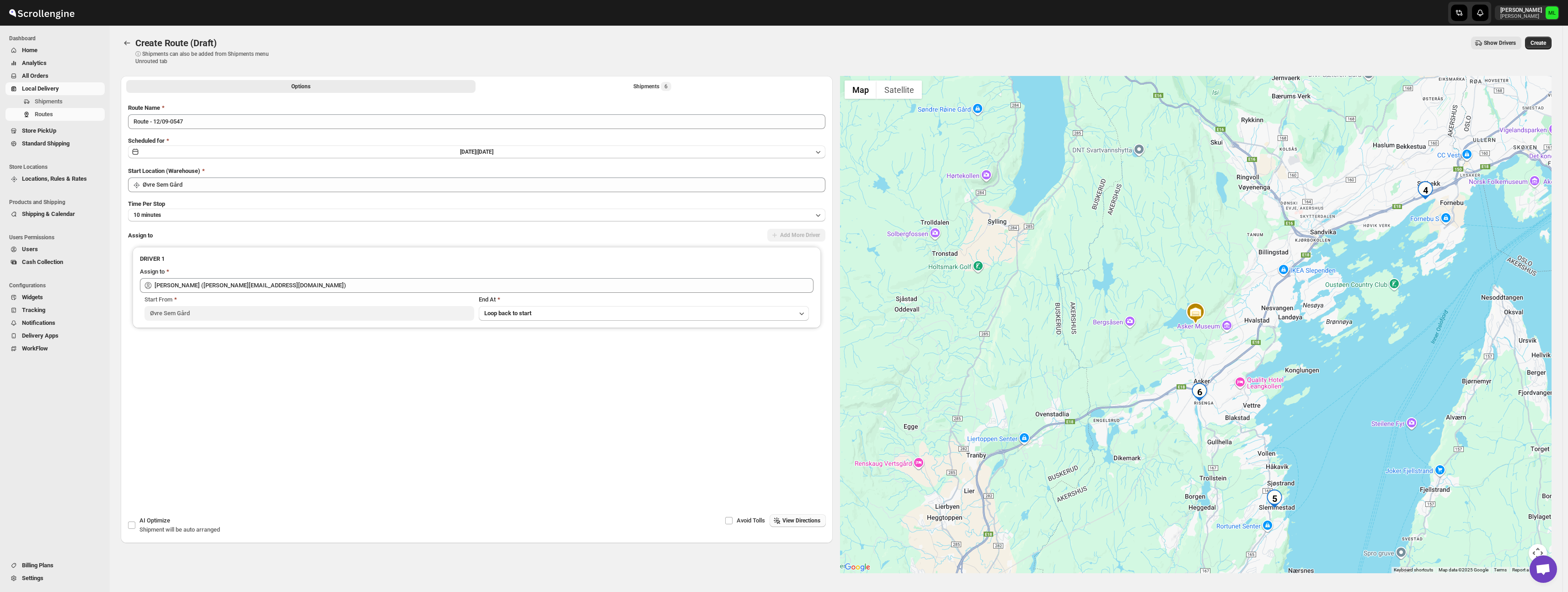
click at [797, 522] on span "View Directions" at bounding box center [801, 521] width 38 height 7
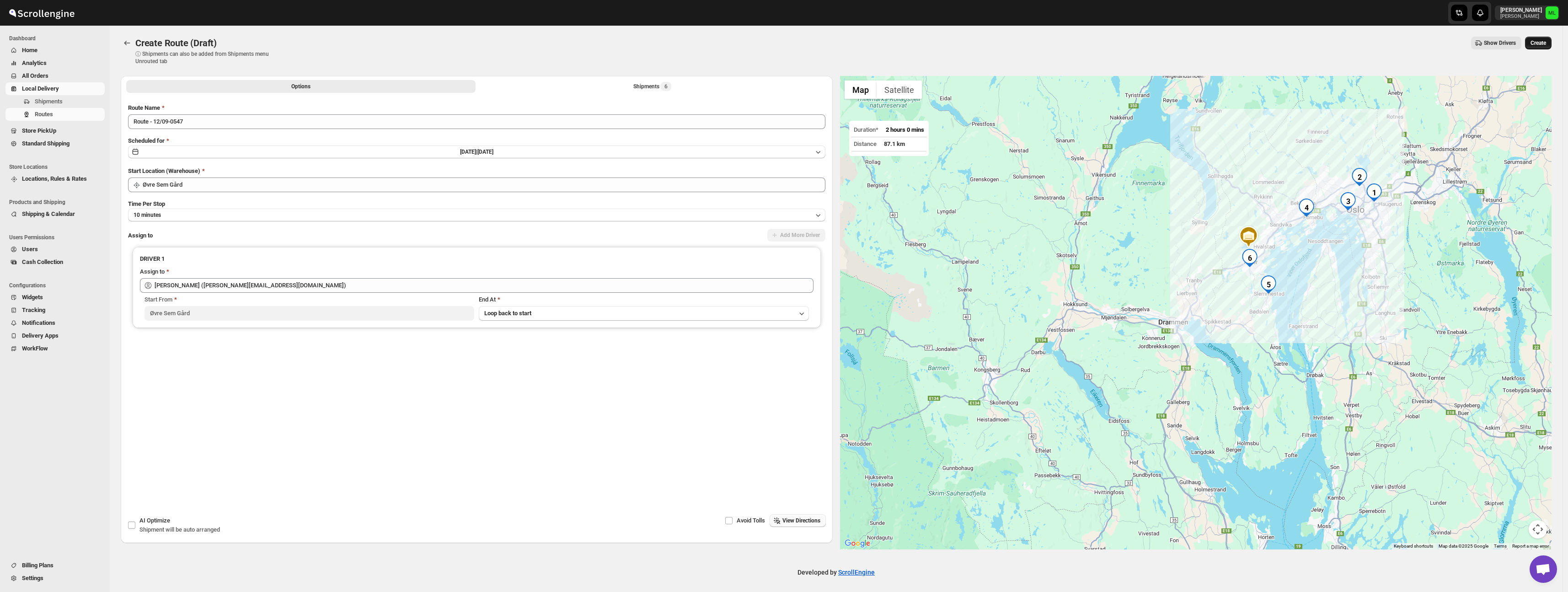
click at [1539, 42] on span "Create" at bounding box center [1537, 43] width 15 height 7
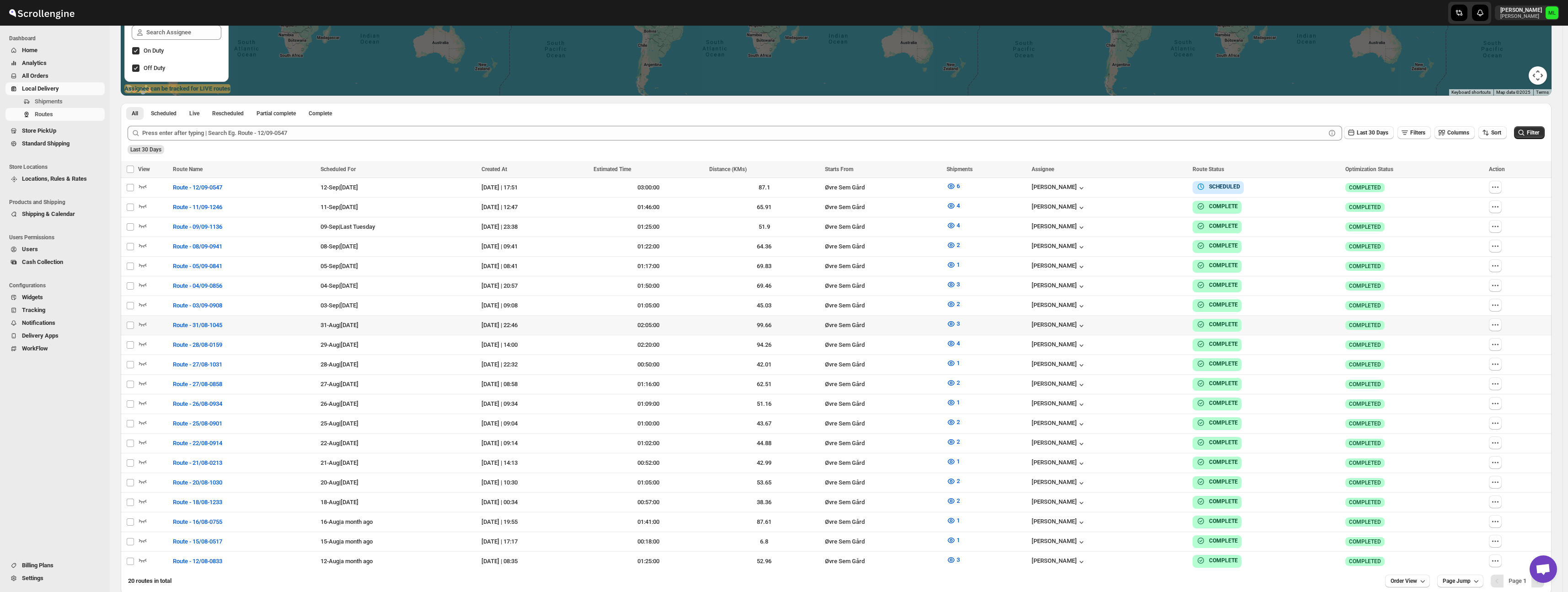
scroll to position [269, 0]
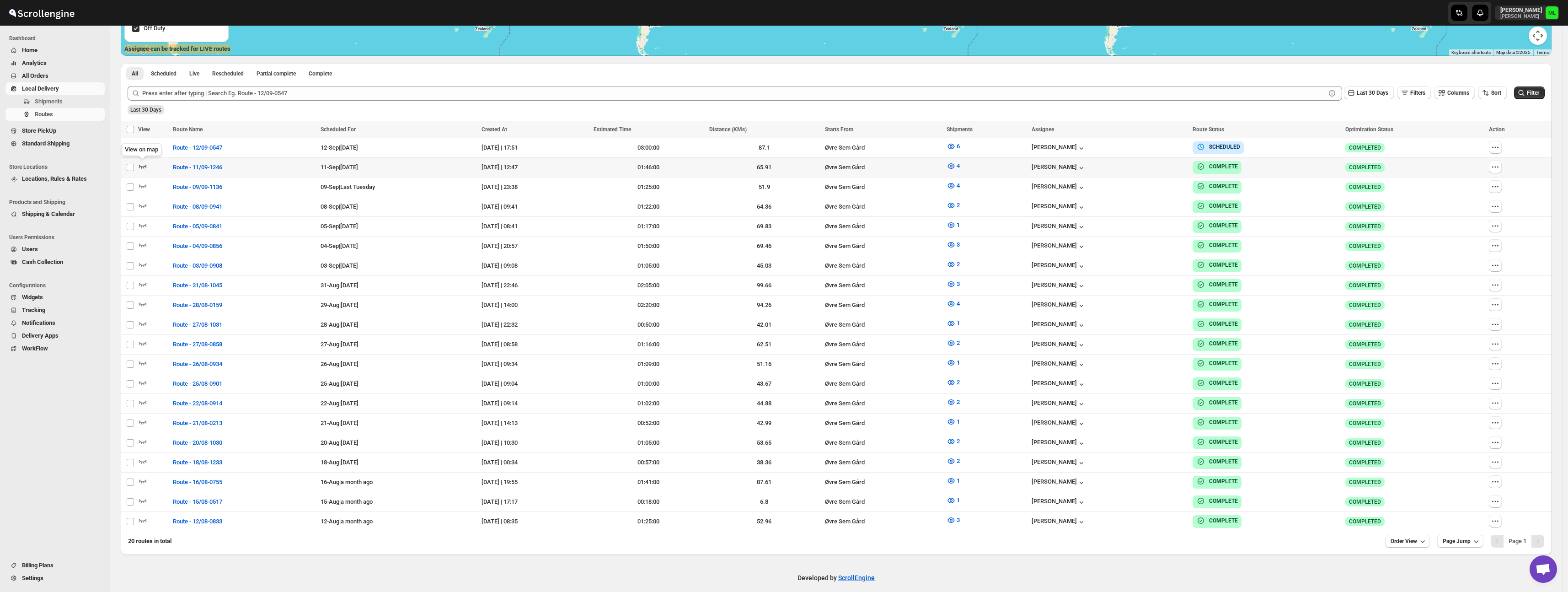
click at [141, 164] on icon "button" at bounding box center [142, 166] width 9 height 9
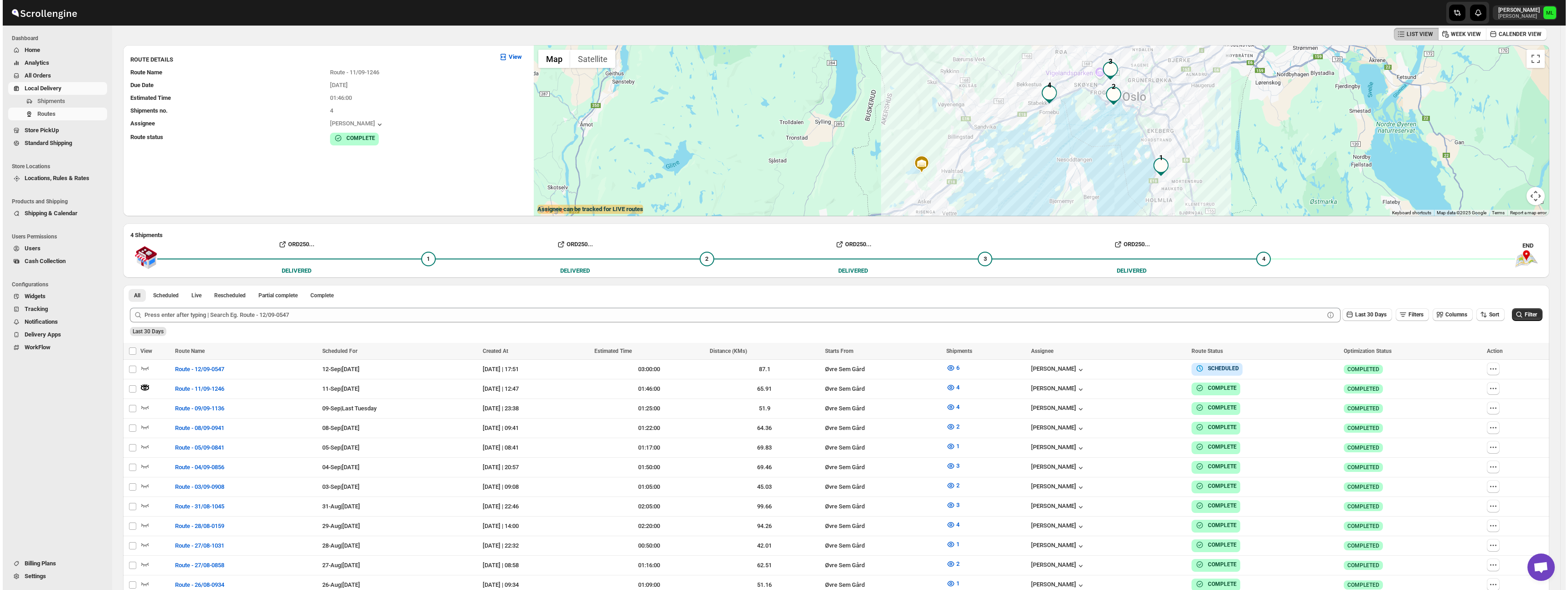
scroll to position [0, 0]
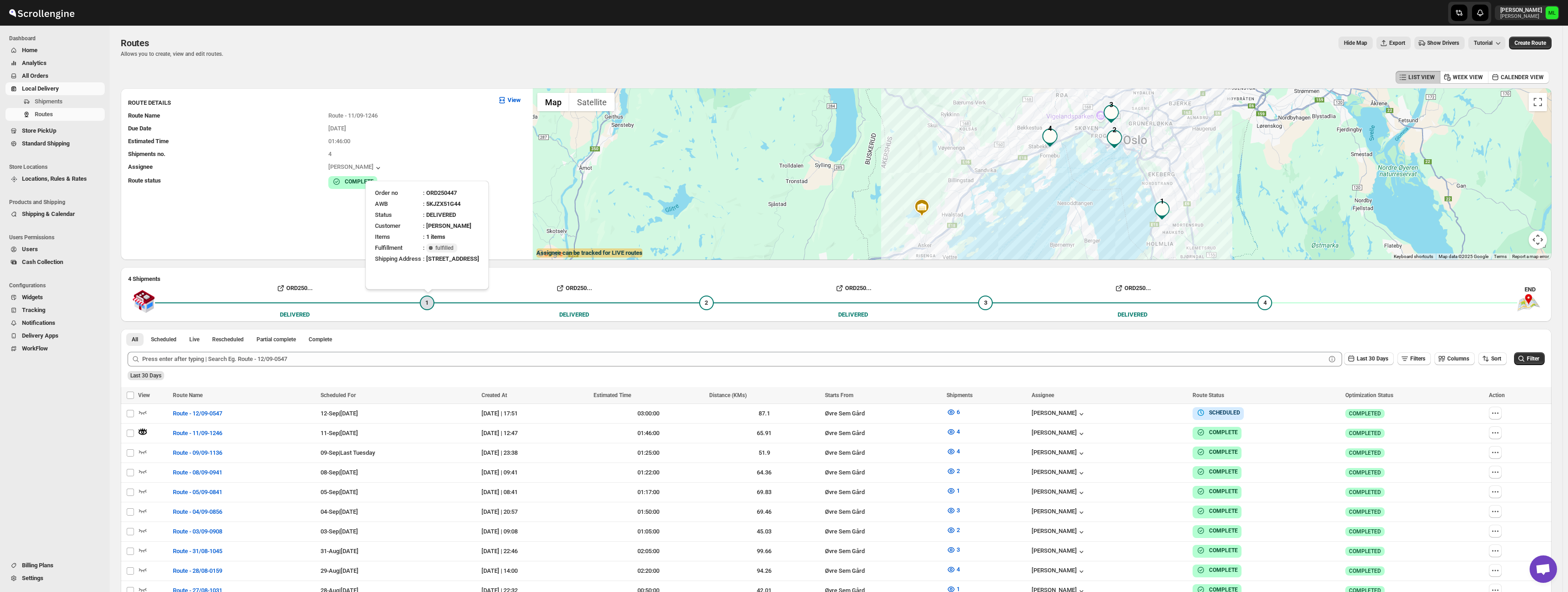
click at [424, 299] on div "1" at bounding box center [427, 303] width 15 height 15
click at [509, 101] on b "View" at bounding box center [514, 100] width 13 height 7
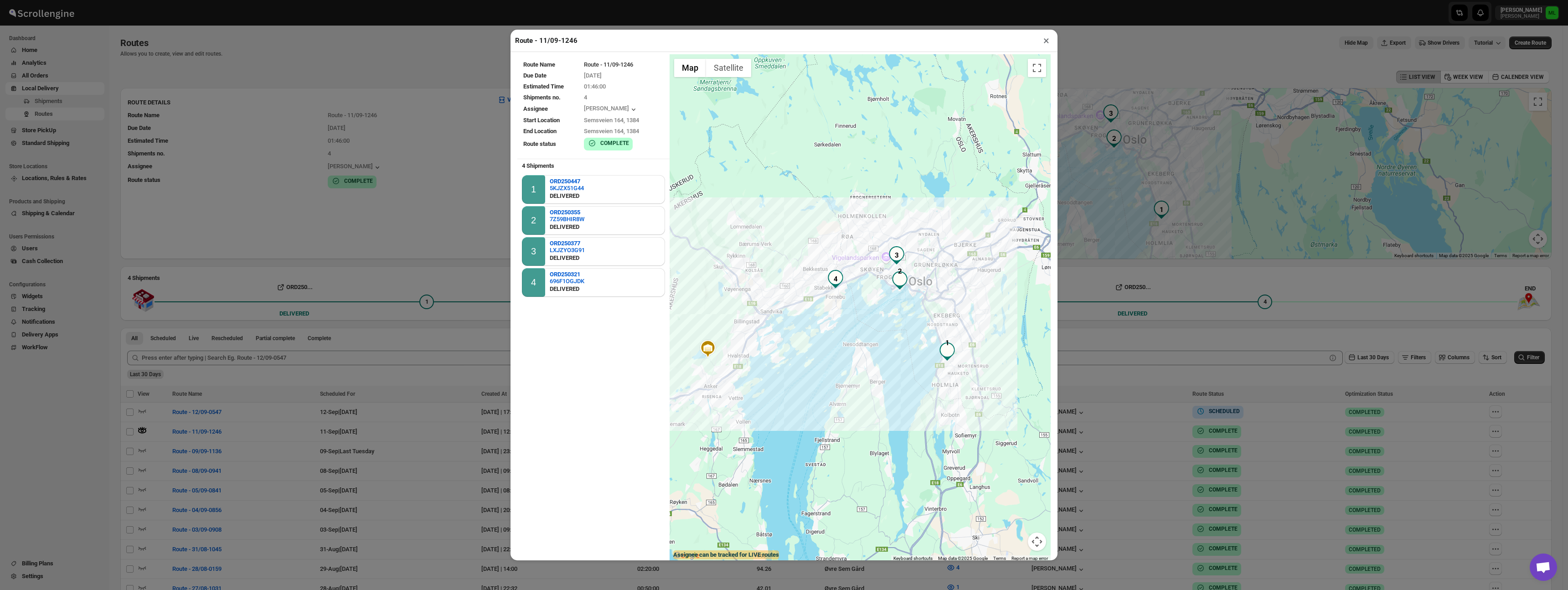
drag, startPoint x: 843, startPoint y: 291, endPoint x: 696, endPoint y: 292, distance: 147.0
click at [761, 329] on div at bounding box center [860, 307] width 381 height 507
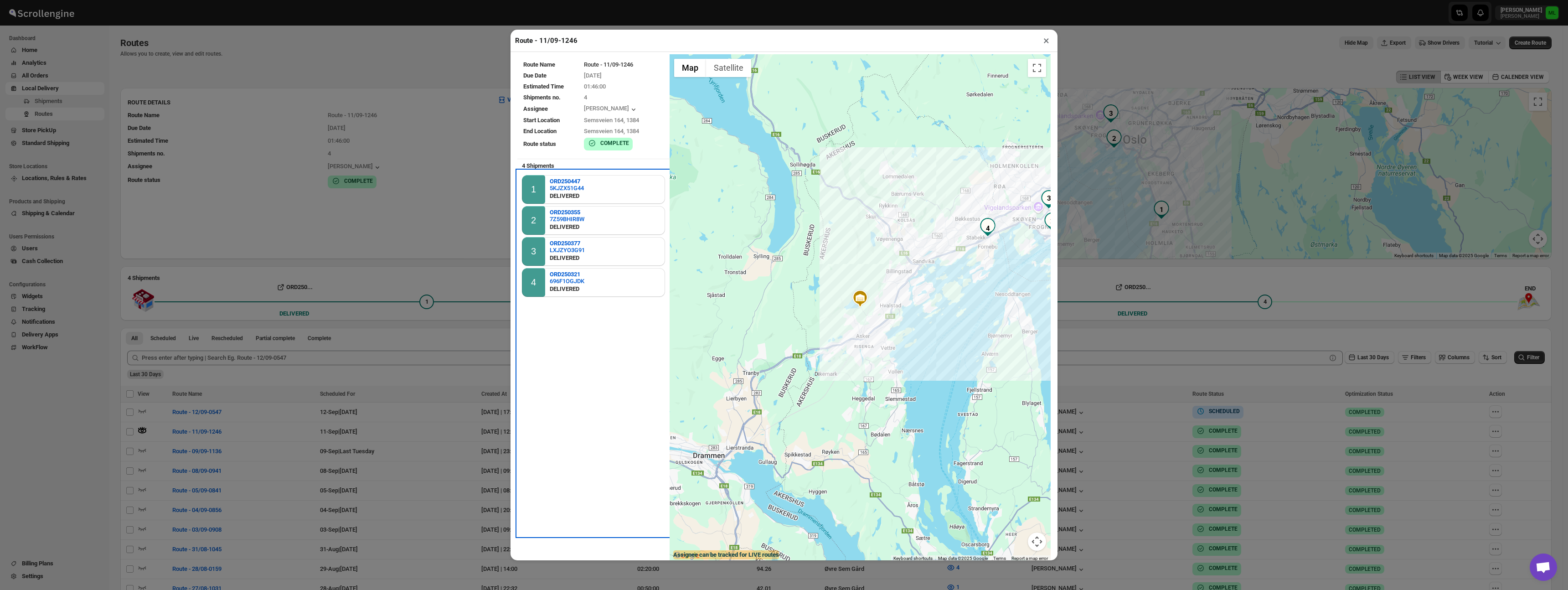
click at [607, 183] on div "1 ORD250447 5KJZX51G44 DELIVERED" at bounding box center [593, 189] width 143 height 29
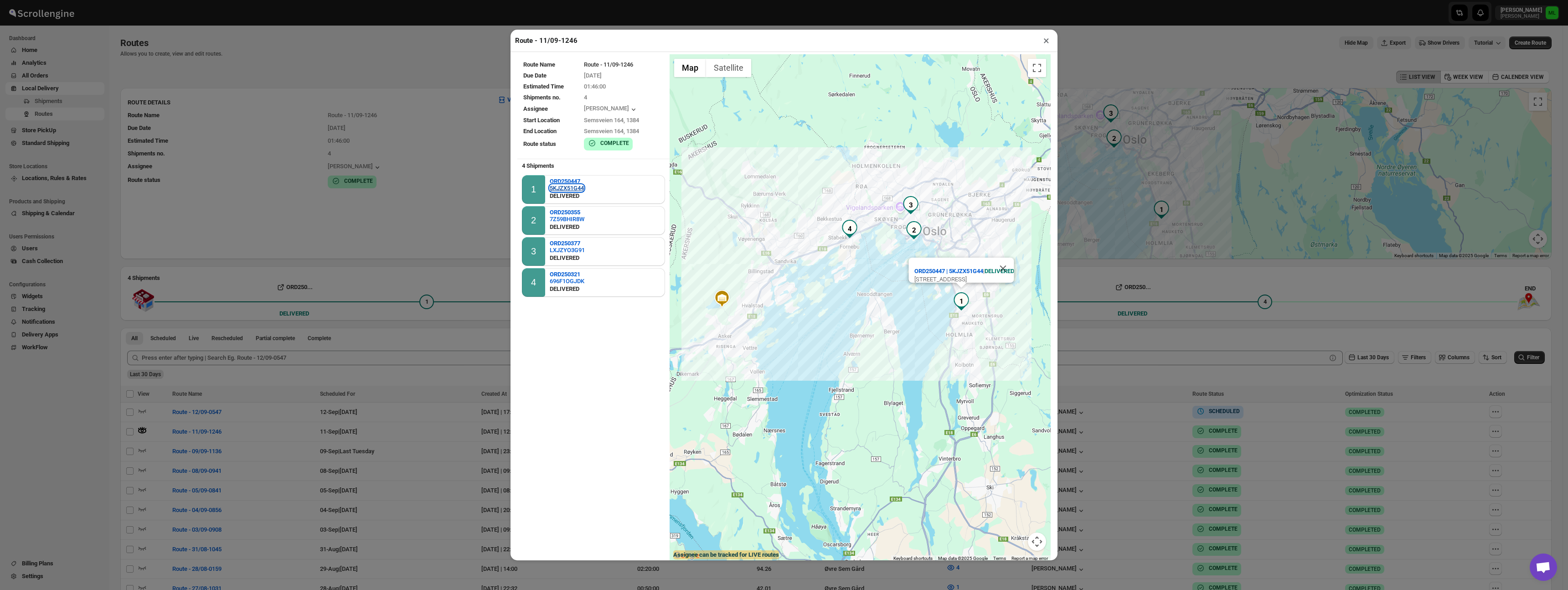
click at [578, 188] on div "5KJZX51G44" at bounding box center [567, 188] width 34 height 7
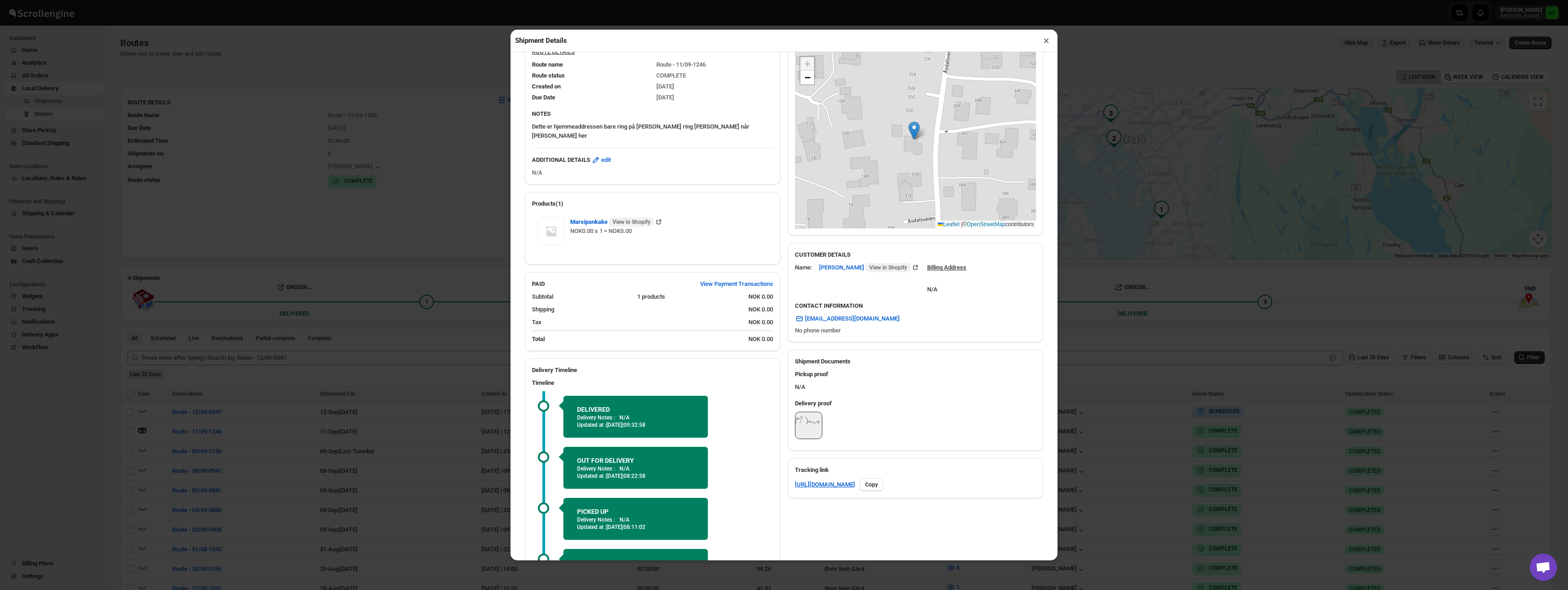
scroll to position [203, 0]
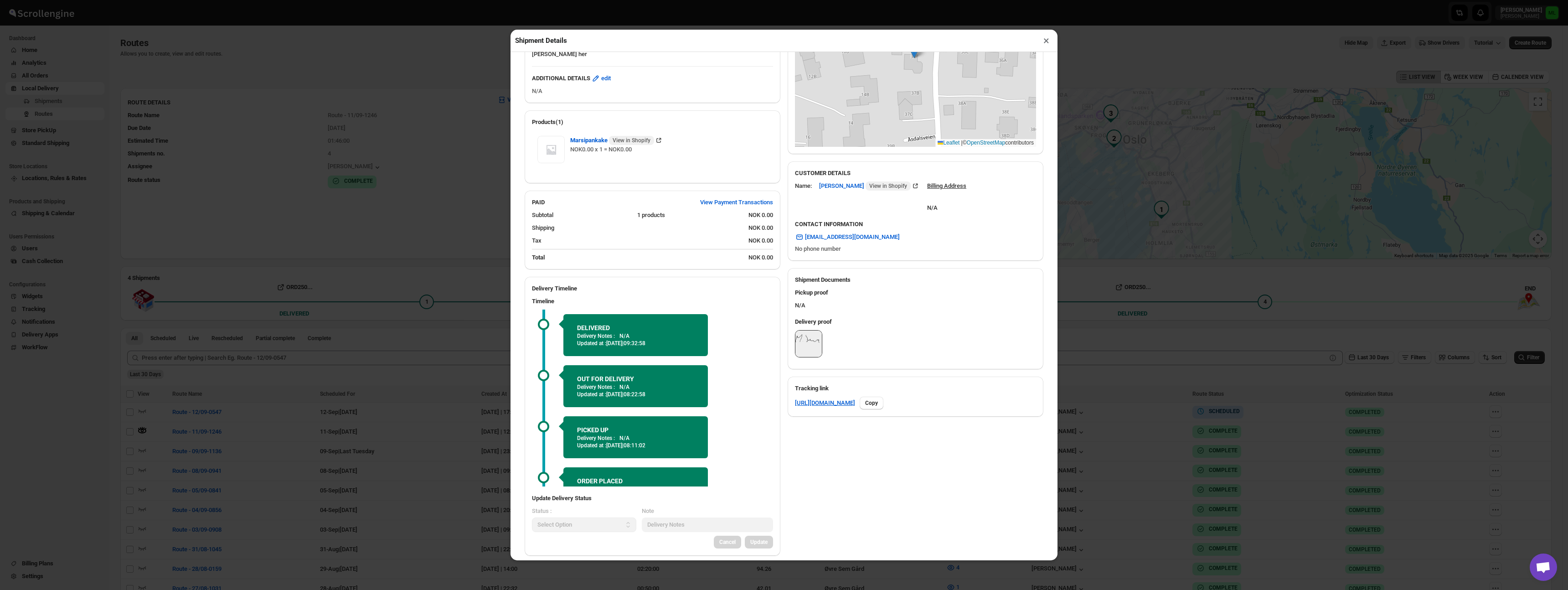
click at [809, 342] on img at bounding box center [808, 343] width 26 height 26
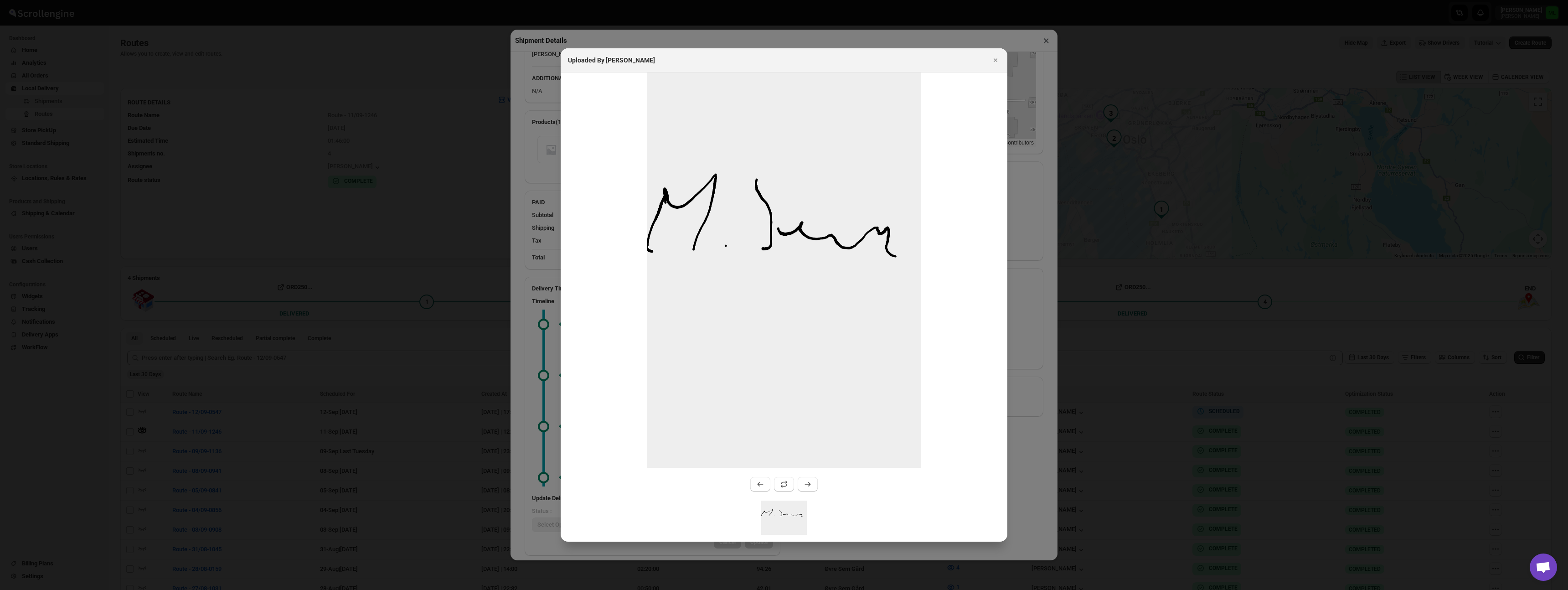
click at [1048, 371] on div at bounding box center [784, 295] width 1568 height 590
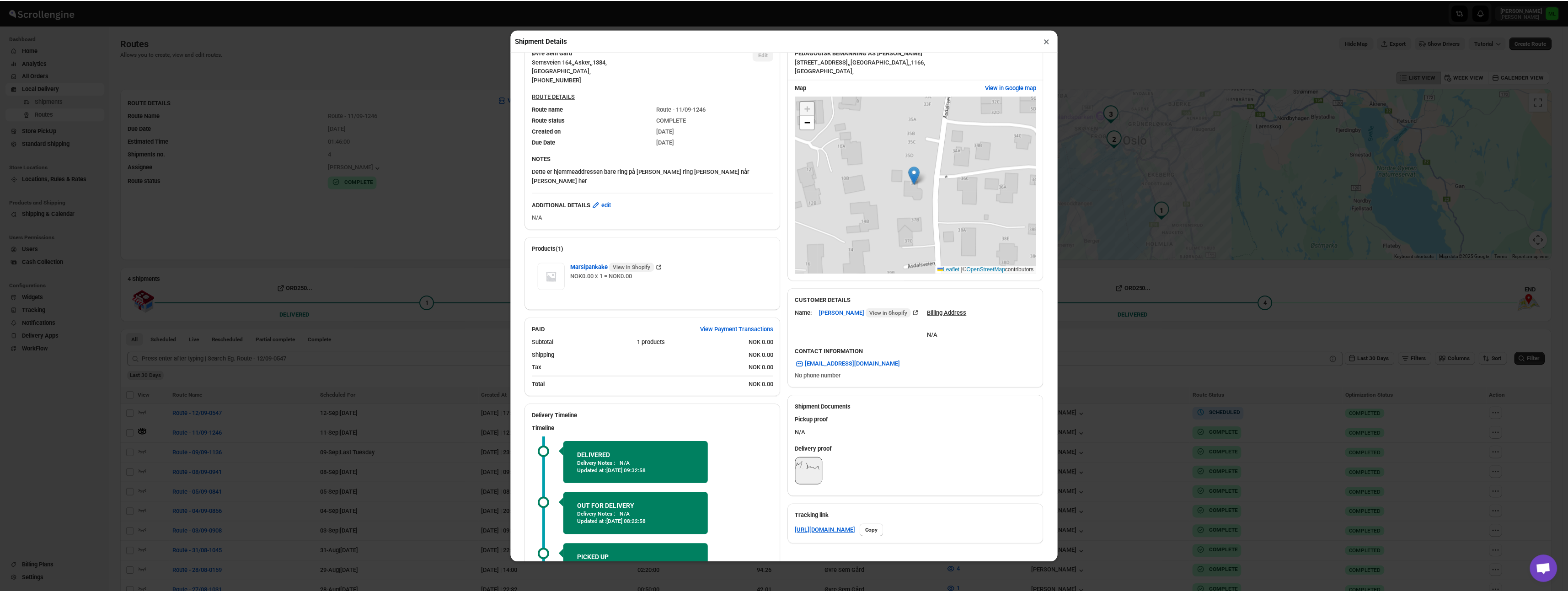
scroll to position [0, 0]
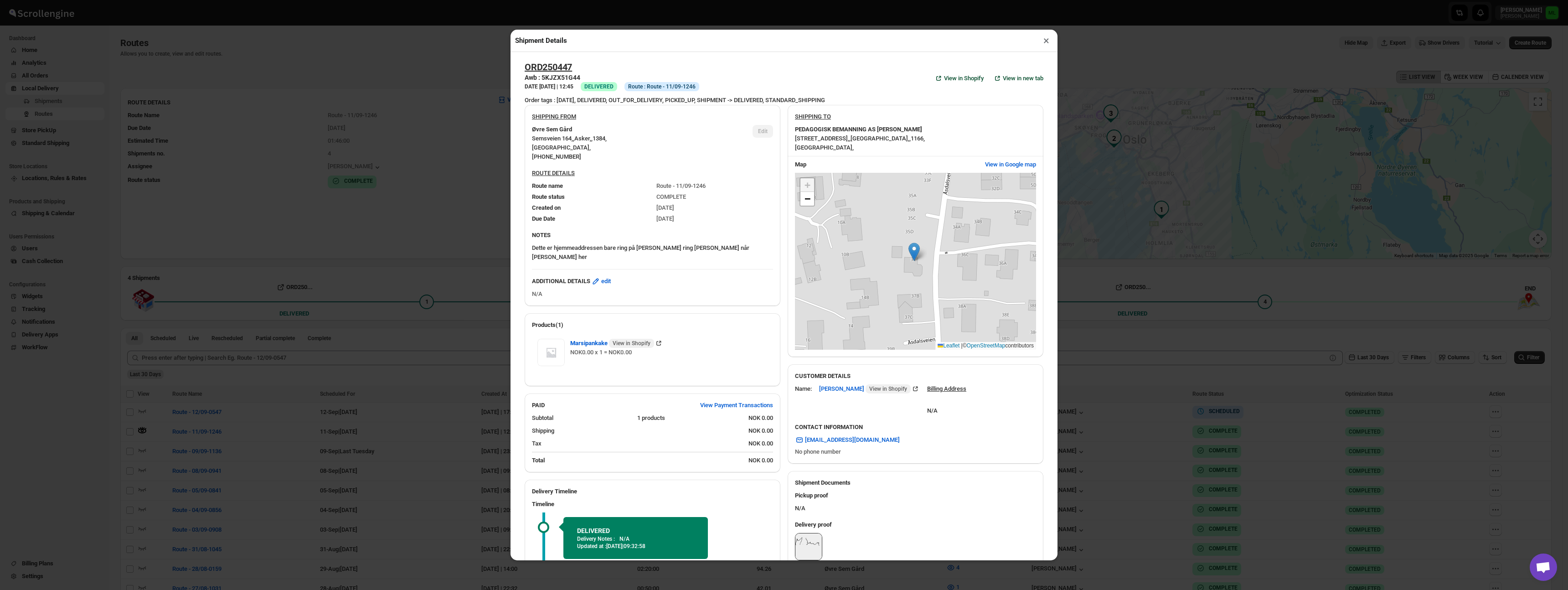
click at [1043, 42] on button "×" at bounding box center [1046, 40] width 13 height 13
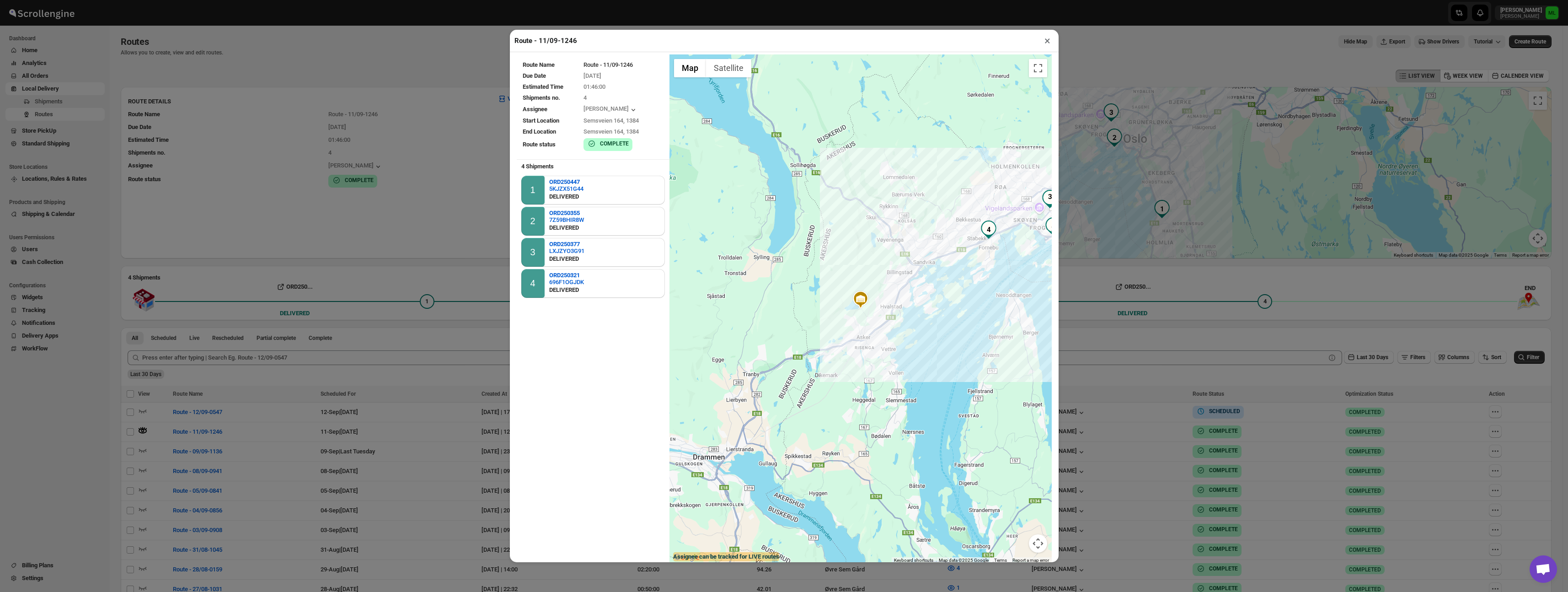
scroll to position [1, 0]
click at [609, 276] on div "4 ORD250321 696F1OGJDK DELIVERED" at bounding box center [593, 283] width 143 height 29
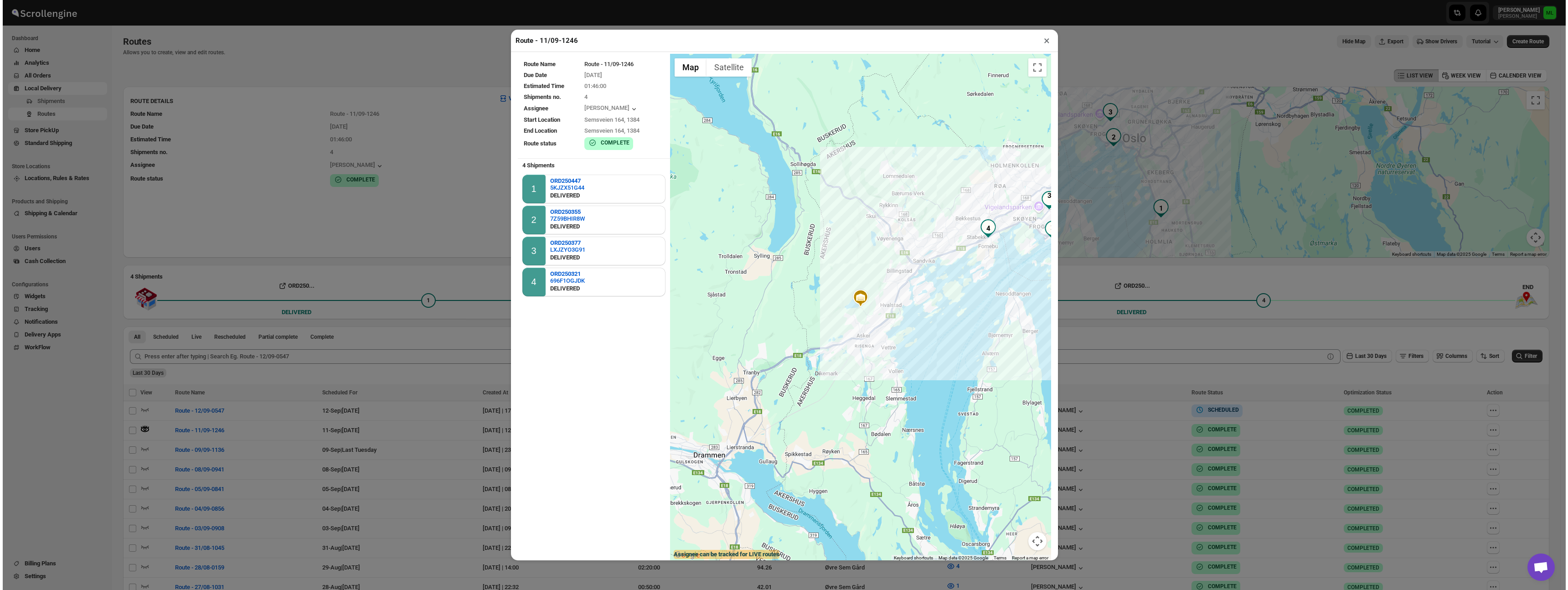
scroll to position [0, 0]
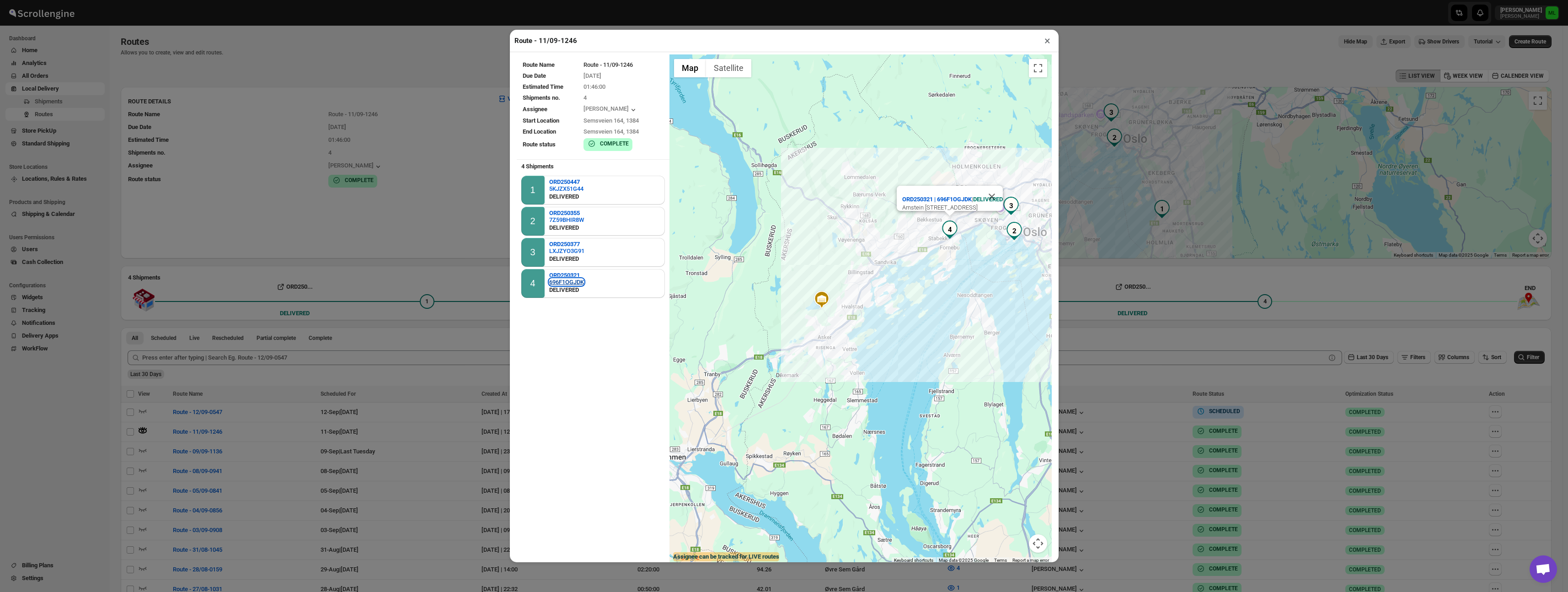
click at [583, 282] on div "696F1OGJDK" at bounding box center [566, 282] width 35 height 7
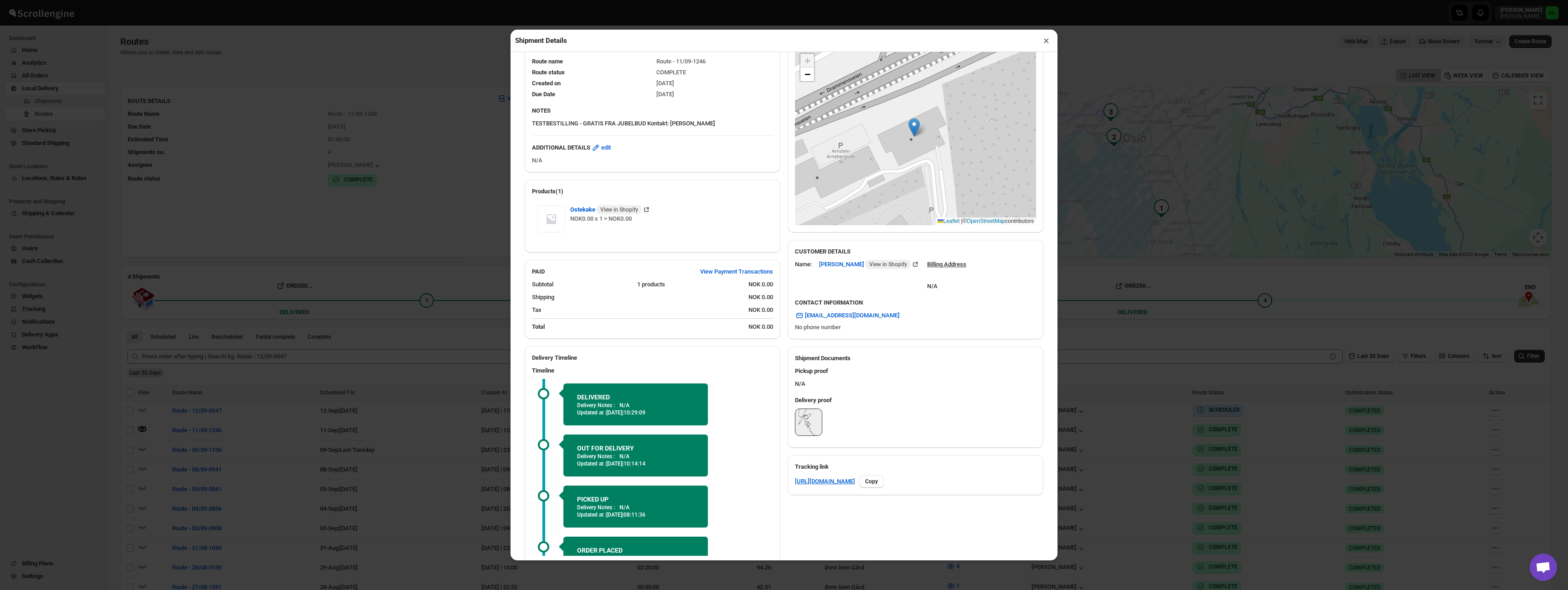
scroll to position [173, 0]
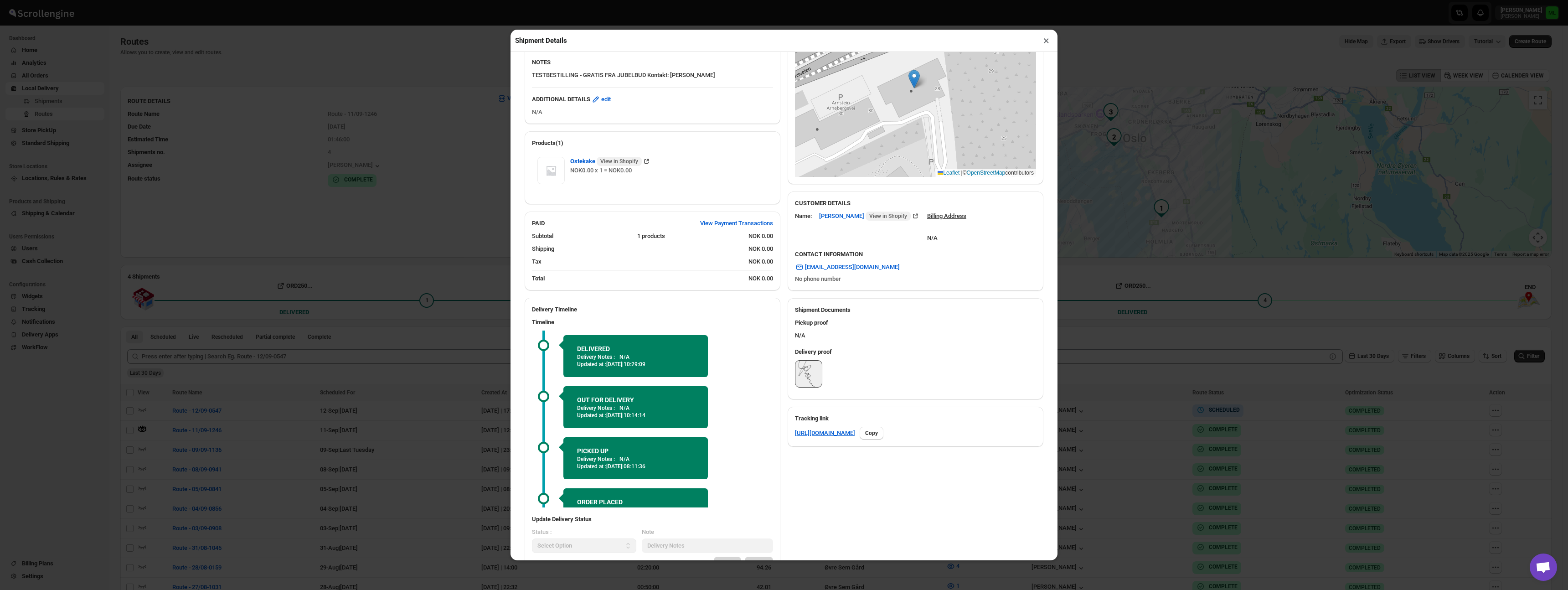
click at [810, 376] on img at bounding box center [808, 373] width 26 height 26
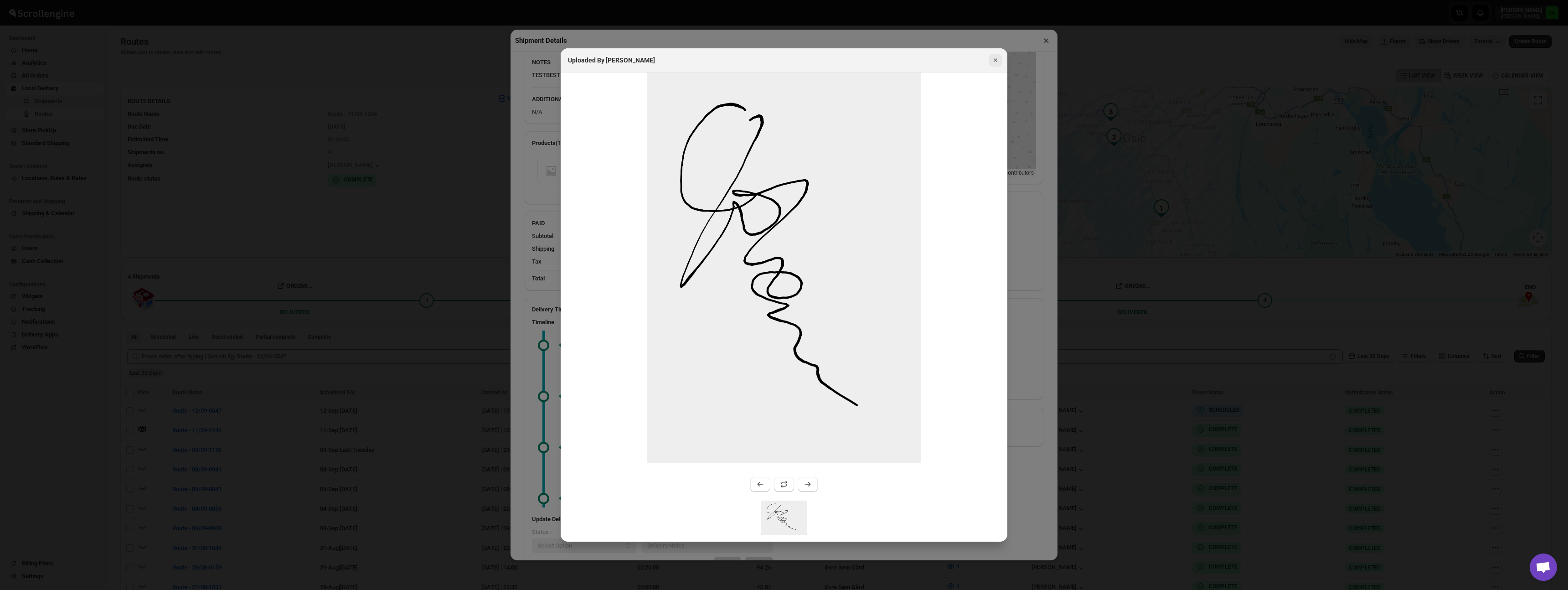
click at [993, 58] on icon "Close" at bounding box center [995, 60] width 9 height 9
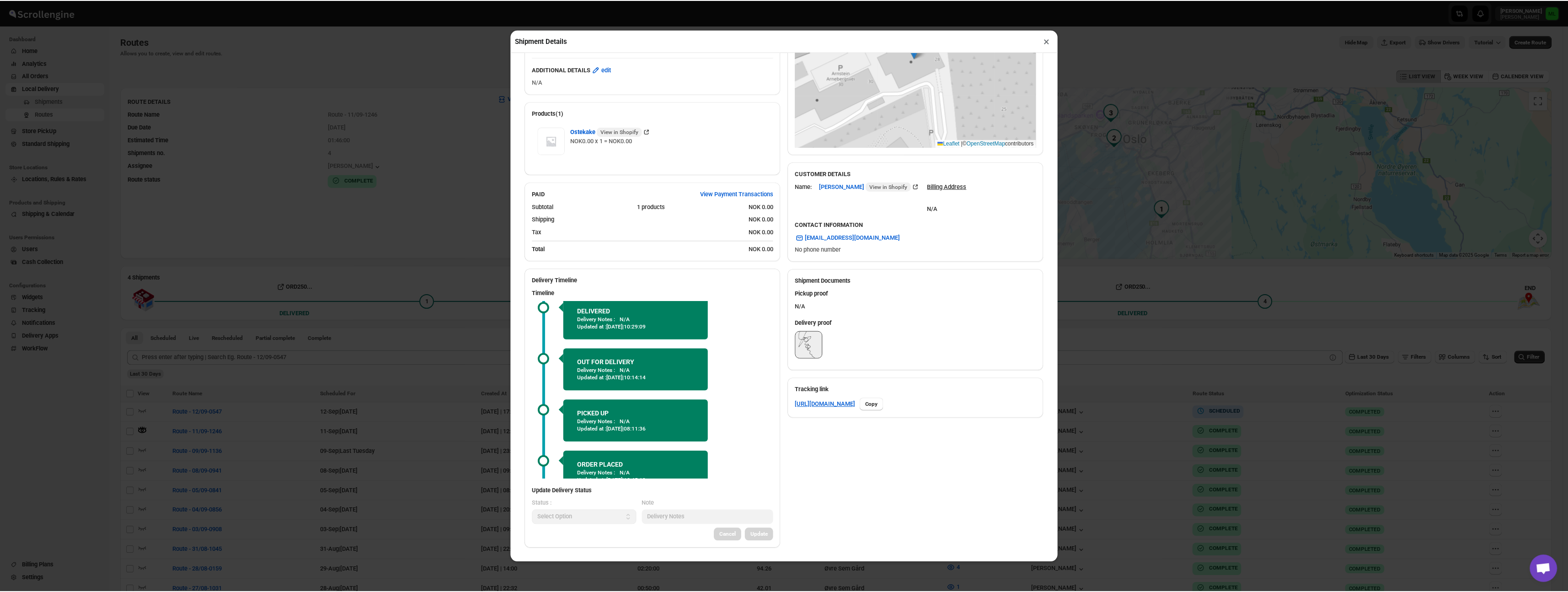
scroll to position [0, 0]
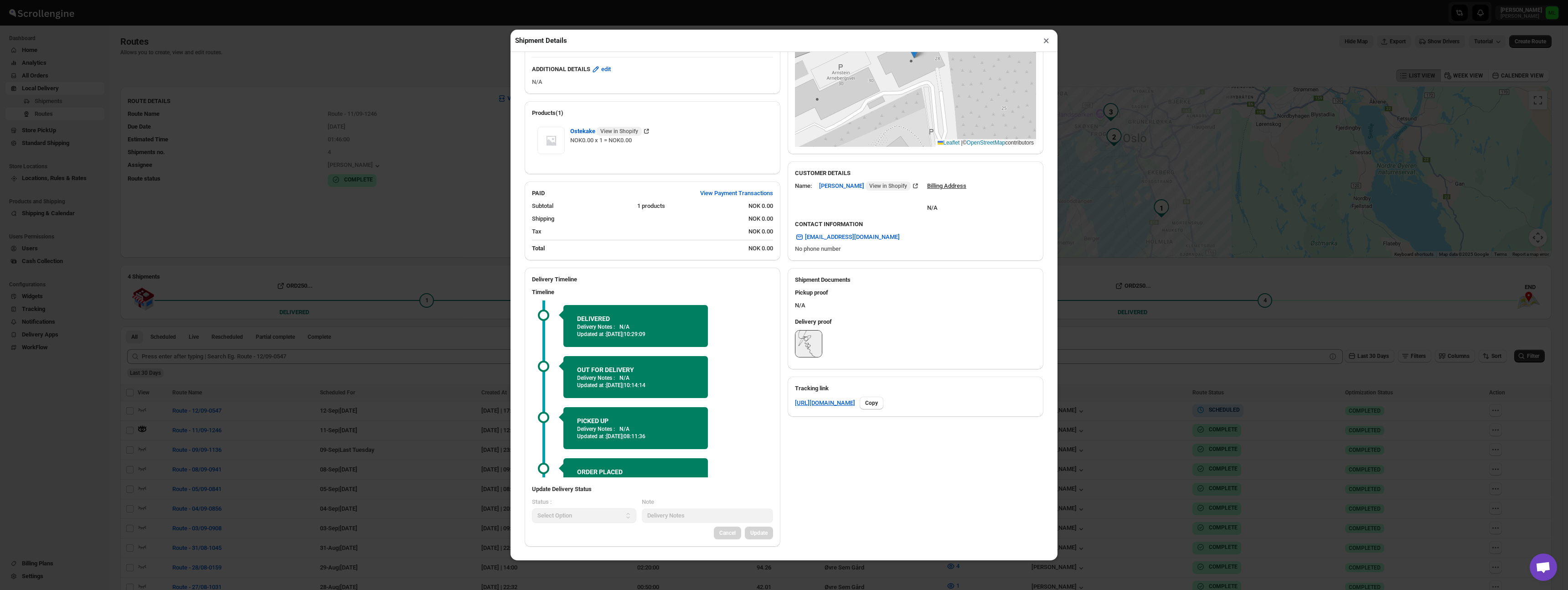
click at [1046, 40] on button "×" at bounding box center [1046, 40] width 13 height 13
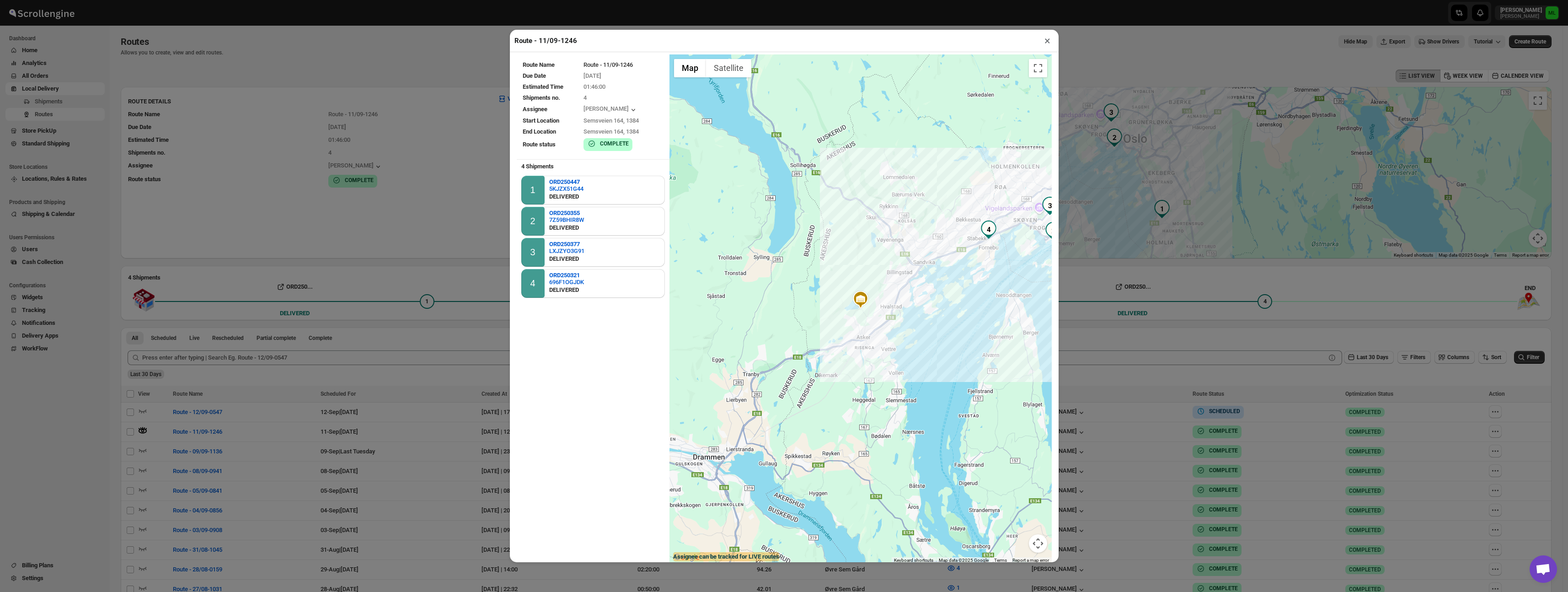
click at [1050, 40] on button "×" at bounding box center [1047, 40] width 13 height 13
